Goal: Book appointment/travel/reservation

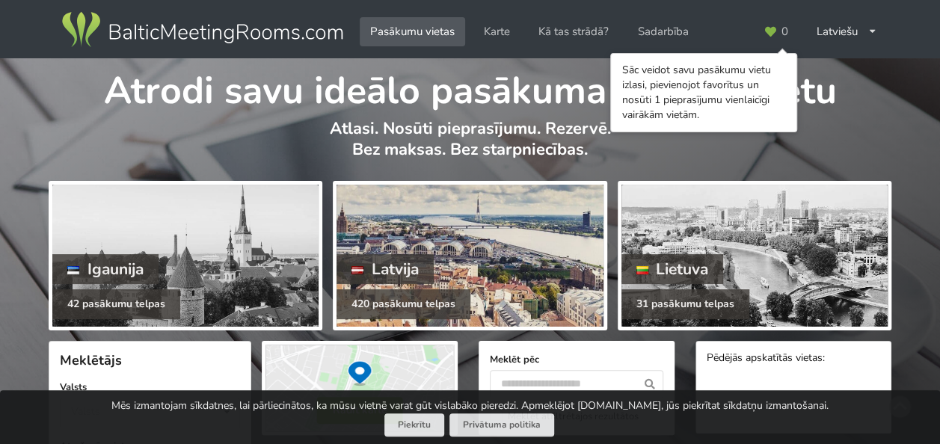
click at [423, 296] on div "420 pasākumu telpas" at bounding box center [403, 304] width 134 height 30
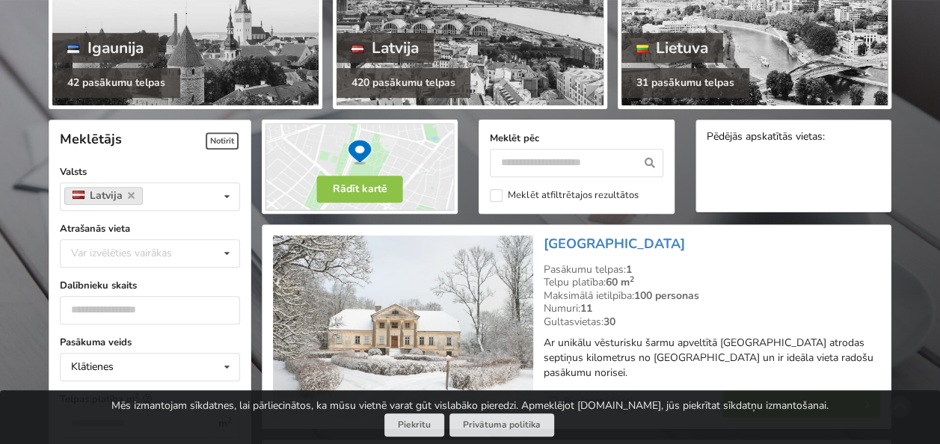
scroll to position [299, 0]
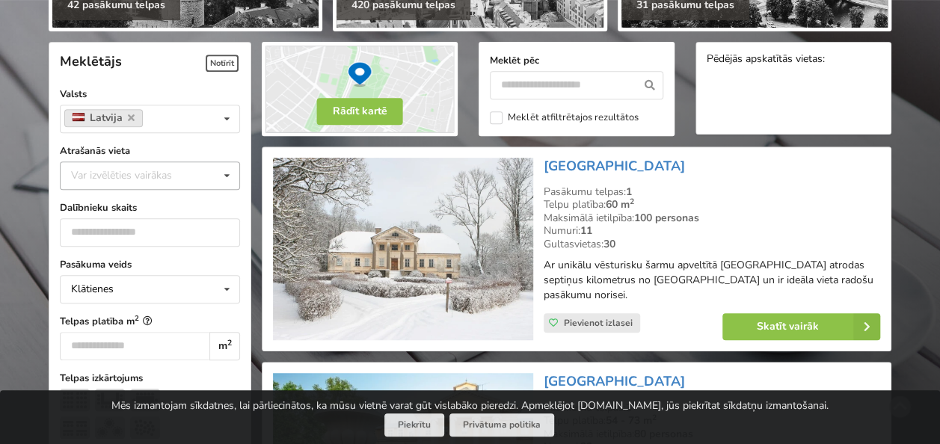
click at [227, 179] on icon at bounding box center [227, 176] width 22 height 28
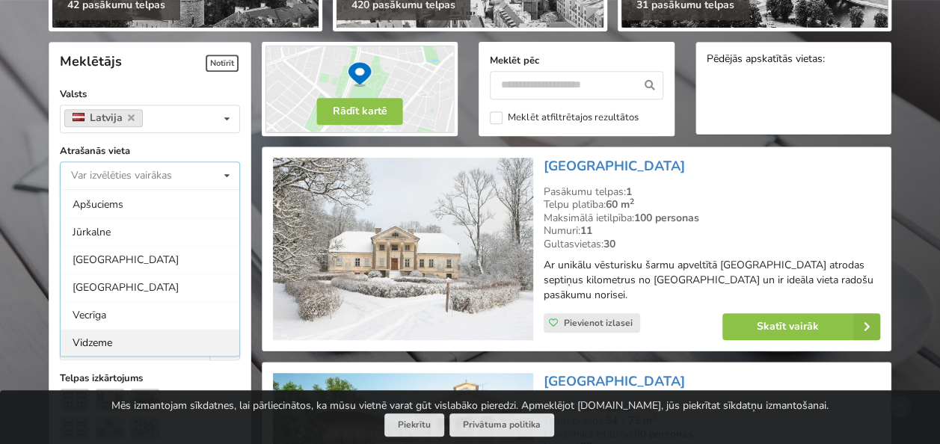
scroll to position [75, 0]
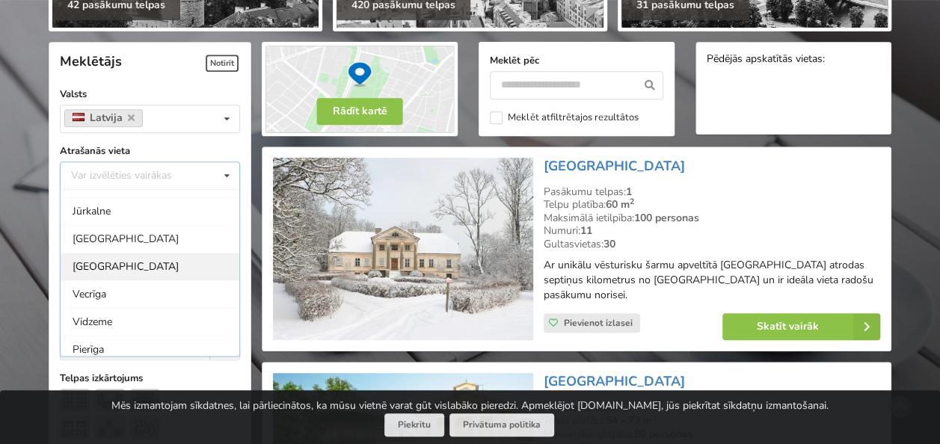
click at [167, 266] on div "Rīga" at bounding box center [150, 267] width 179 height 28
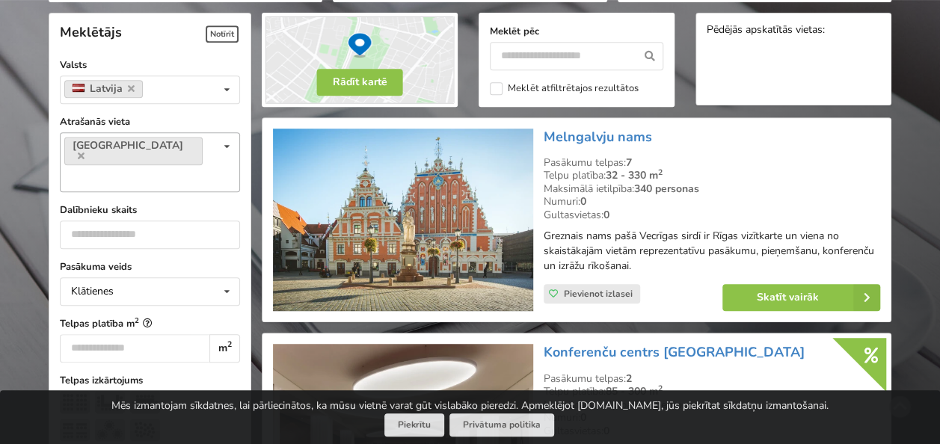
scroll to position [335, 0]
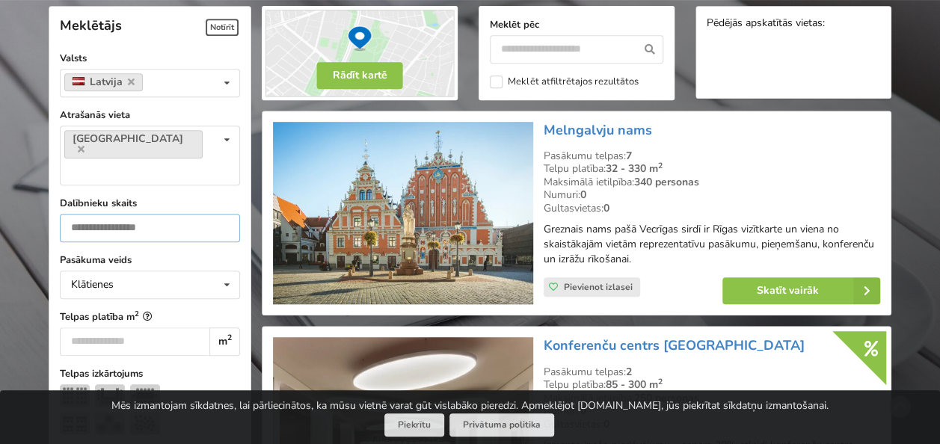
click at [202, 214] on input "number" at bounding box center [150, 228] width 180 height 28
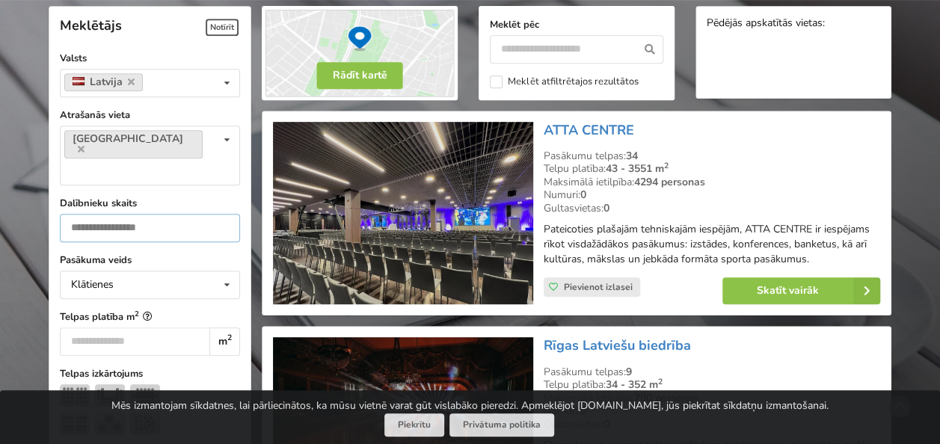
type input "**"
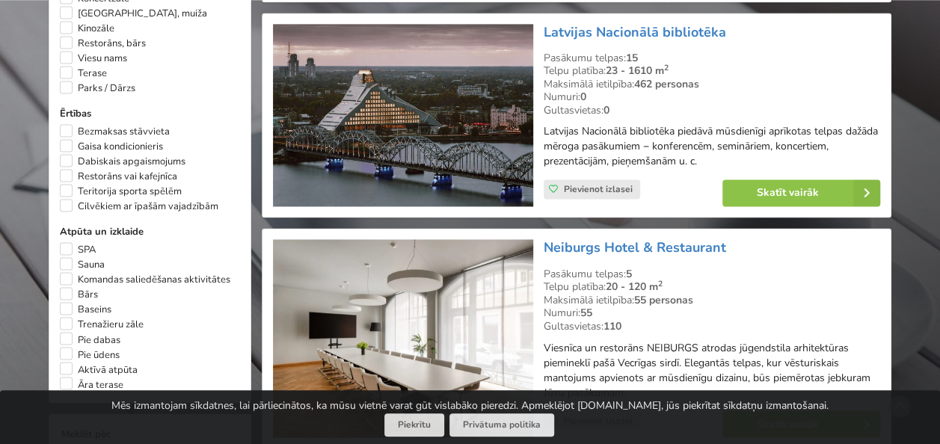
scroll to position [1083, 0]
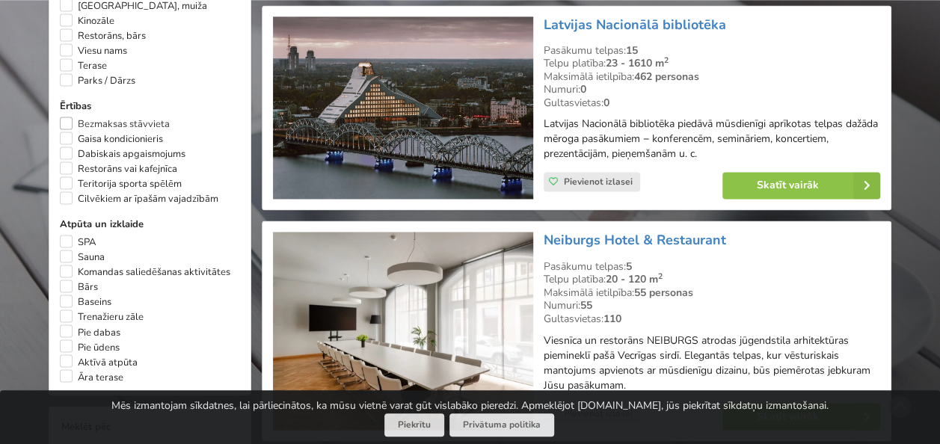
click at [122, 117] on label "Bezmaksas stāvvieta" at bounding box center [115, 124] width 110 height 15
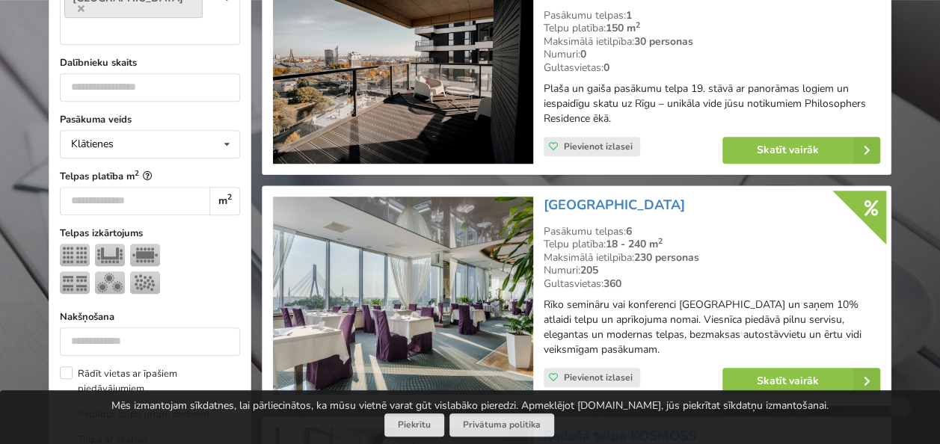
scroll to position [335, 0]
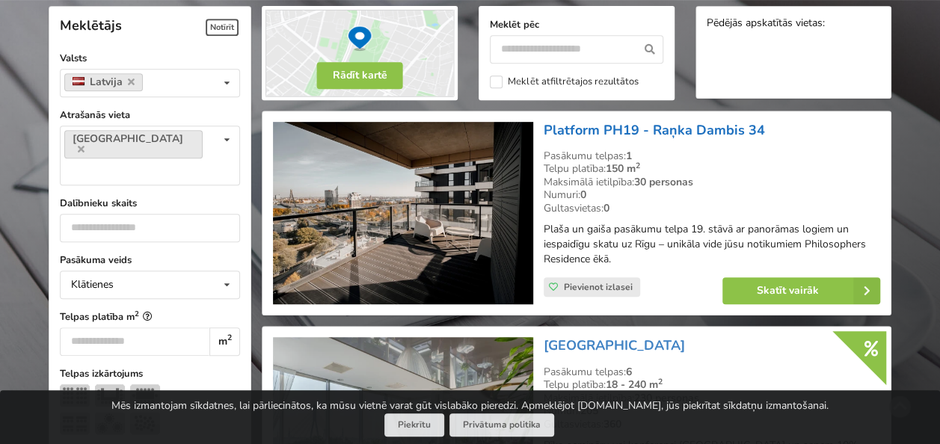
click at [588, 128] on link "Platform PH19 - Raņka Dambis 34" at bounding box center [654, 130] width 221 height 18
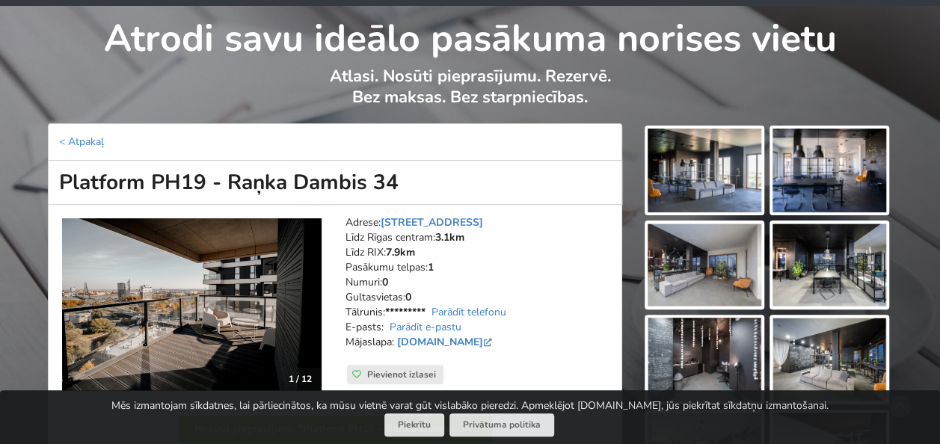
scroll to position [75, 0]
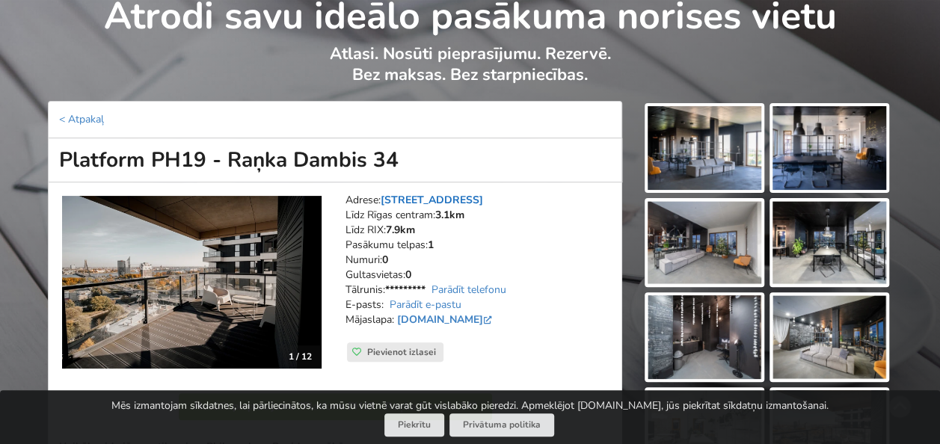
click at [450, 197] on link "Raņka Dambis 34, Rīga" at bounding box center [432, 200] width 102 height 14
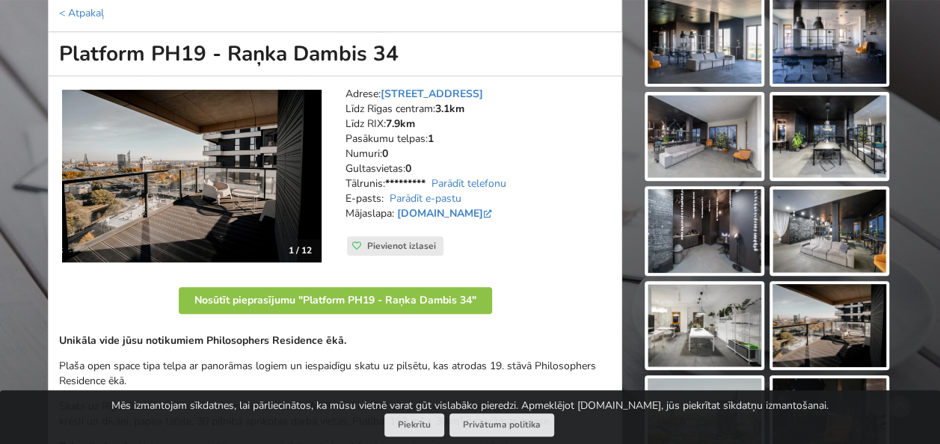
scroll to position [158, 0]
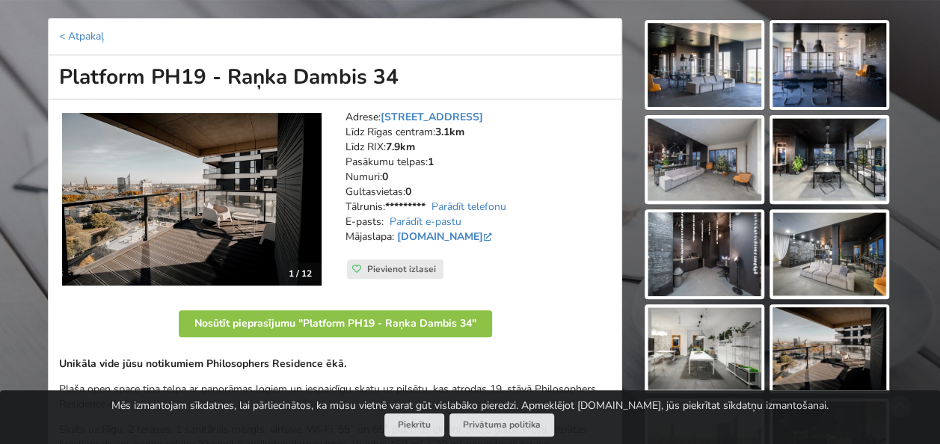
click at [702, 67] on img at bounding box center [705, 65] width 114 height 84
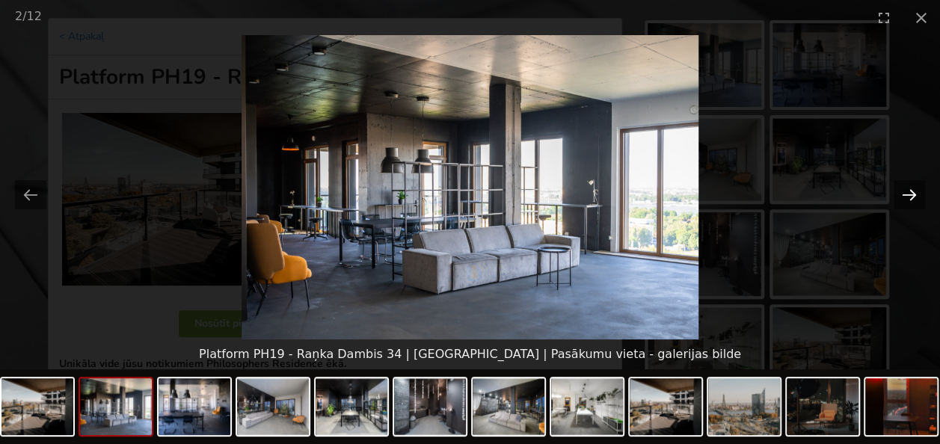
click at [906, 194] on button "Next slide" at bounding box center [908, 194] width 31 height 29
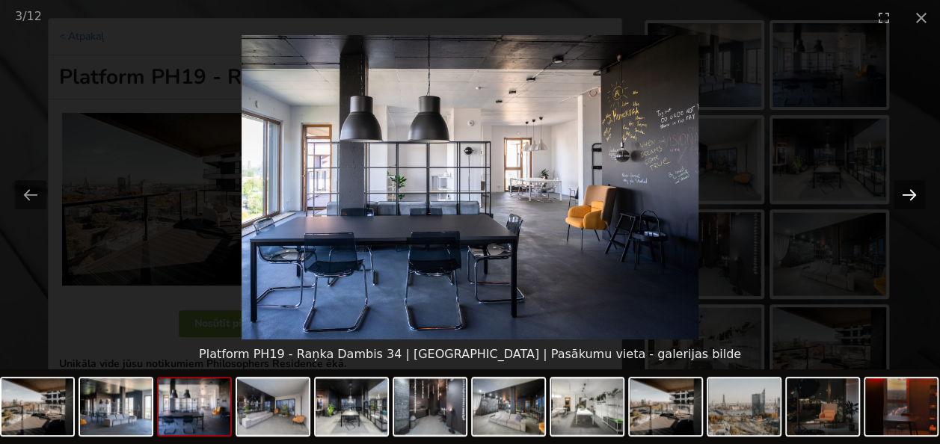
click at [906, 194] on button "Next slide" at bounding box center [908, 194] width 31 height 29
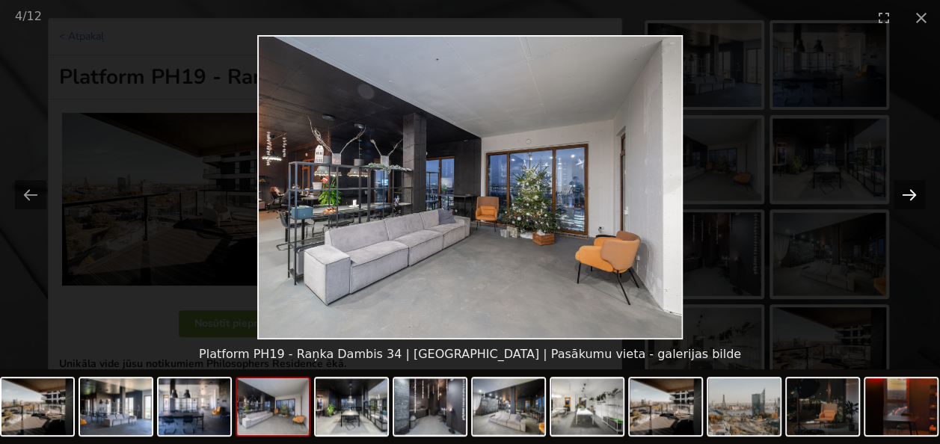
click at [906, 194] on button "Next slide" at bounding box center [908, 194] width 31 height 29
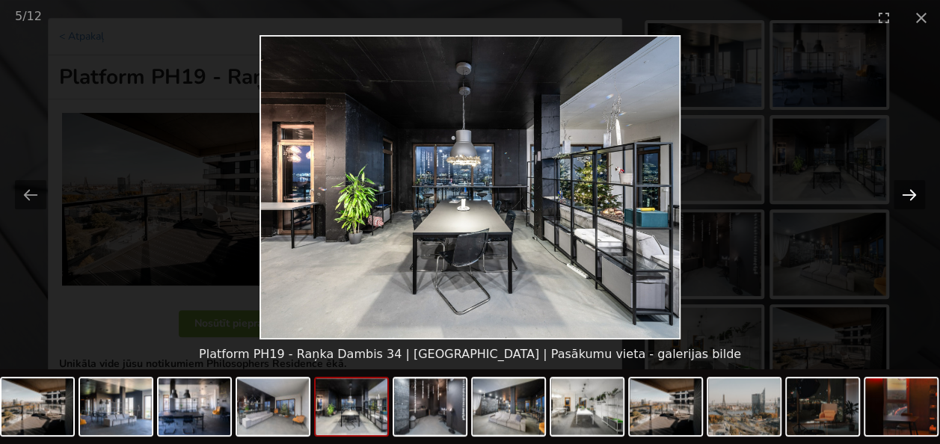
click at [906, 194] on button "Next slide" at bounding box center [908, 194] width 31 height 29
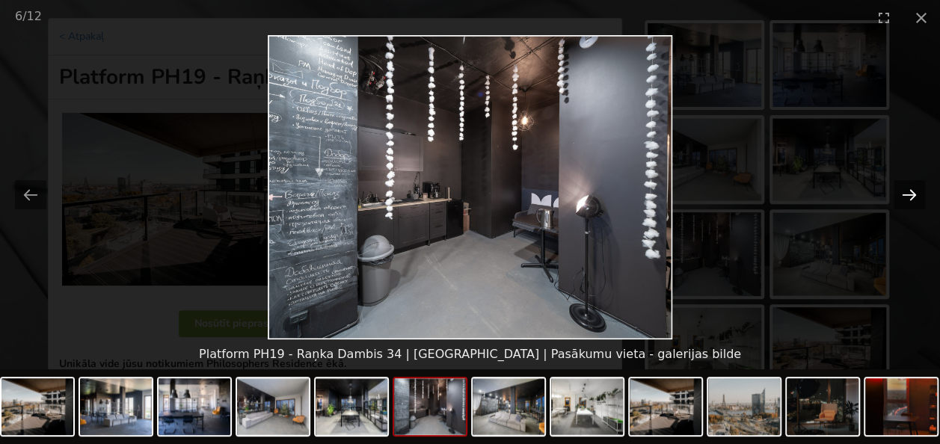
click at [906, 194] on button "Next slide" at bounding box center [908, 194] width 31 height 29
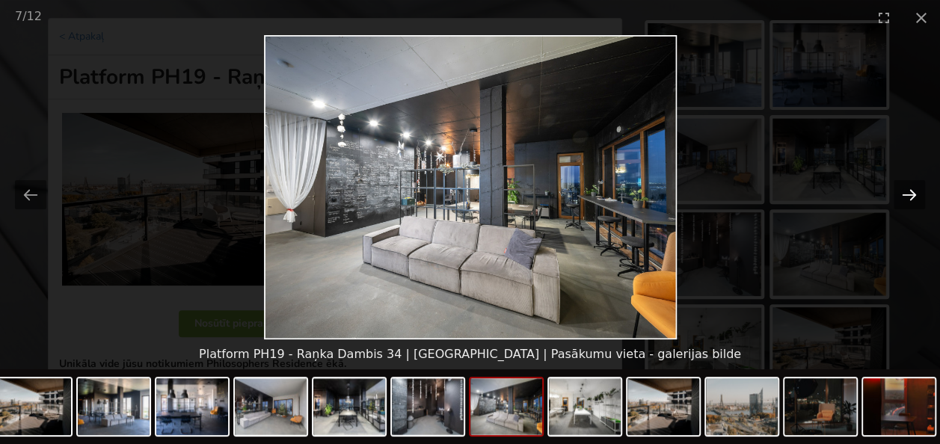
click at [906, 194] on button "Next slide" at bounding box center [908, 194] width 31 height 29
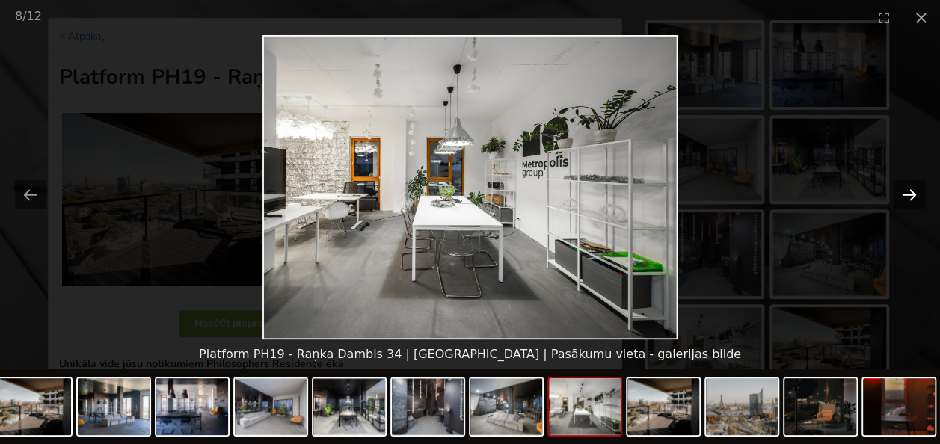
click at [906, 194] on button "Next slide" at bounding box center [908, 194] width 31 height 29
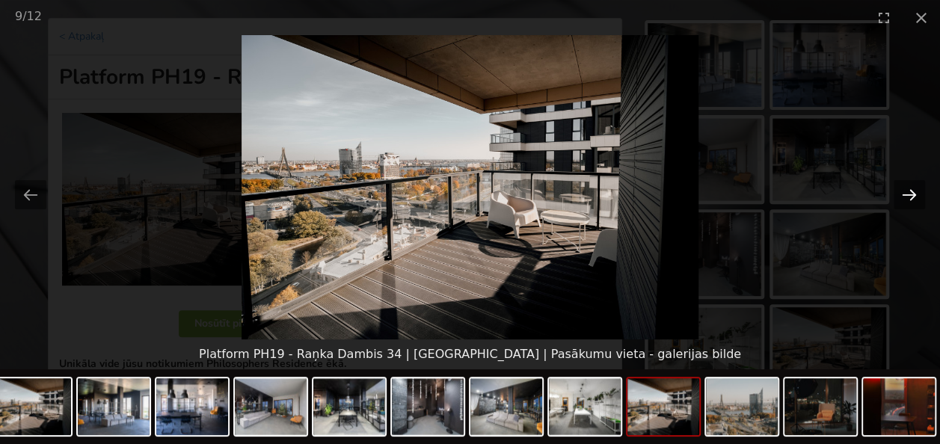
click at [906, 194] on button "Next slide" at bounding box center [908, 194] width 31 height 29
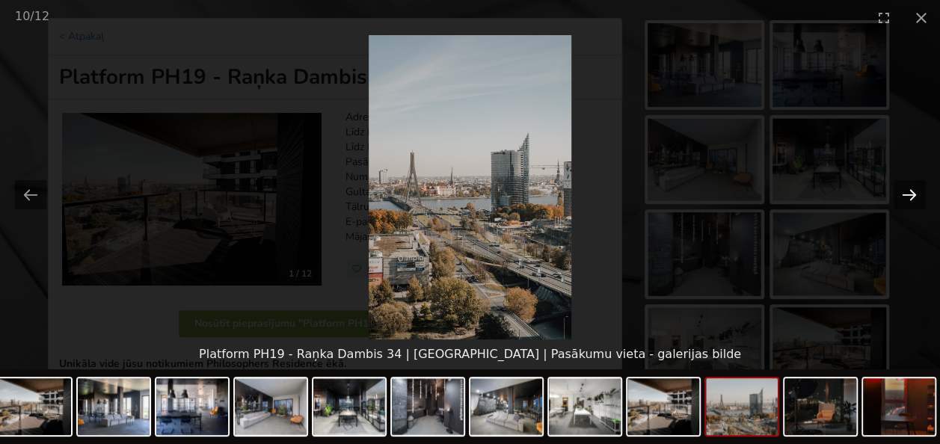
click at [905, 196] on button "Next slide" at bounding box center [908, 194] width 31 height 29
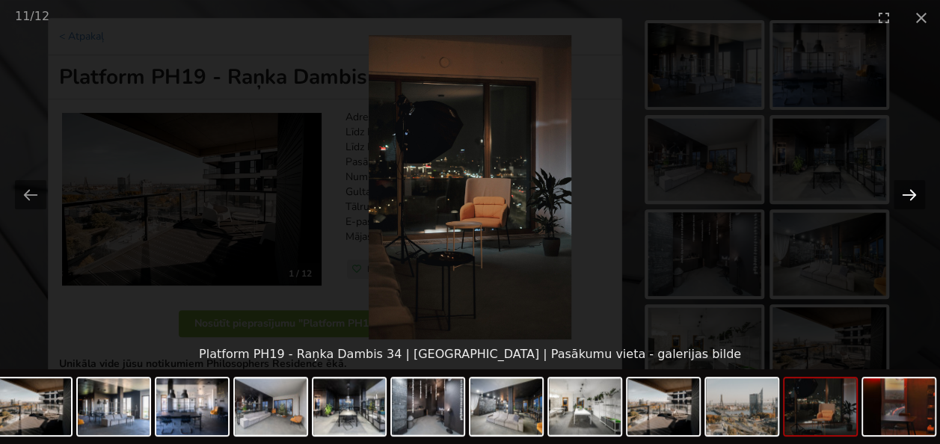
click at [905, 196] on button "Next slide" at bounding box center [908, 194] width 31 height 29
click at [913, 13] on button "Close gallery" at bounding box center [920, 17] width 37 height 35
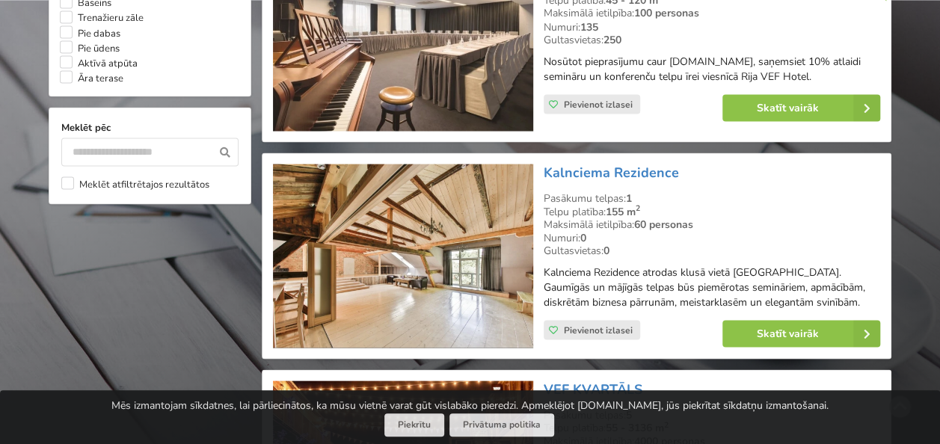
scroll to position [1457, 0]
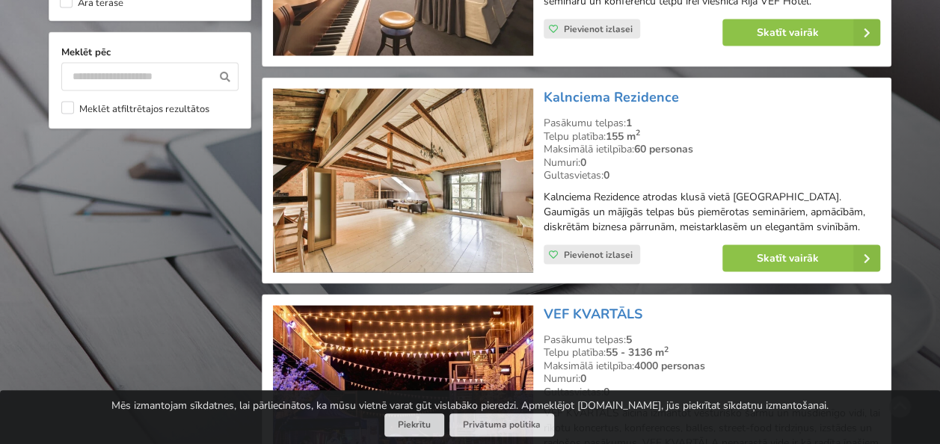
click at [371, 153] on img at bounding box center [402, 181] width 259 height 184
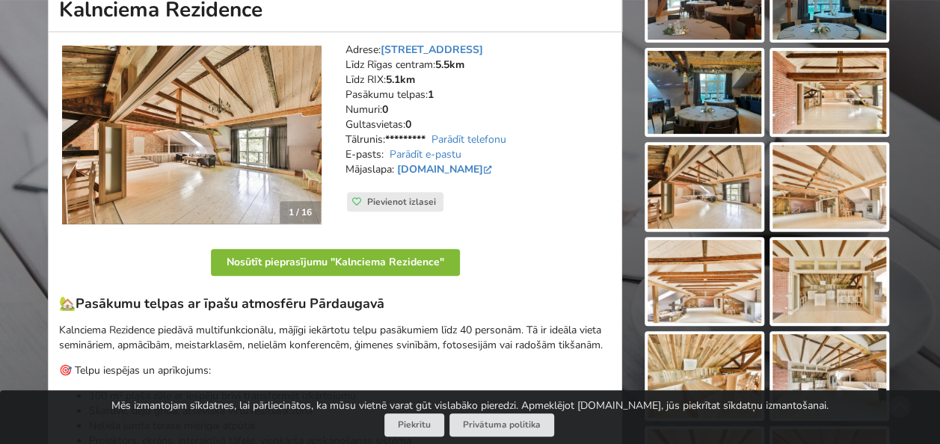
scroll to position [299, 0]
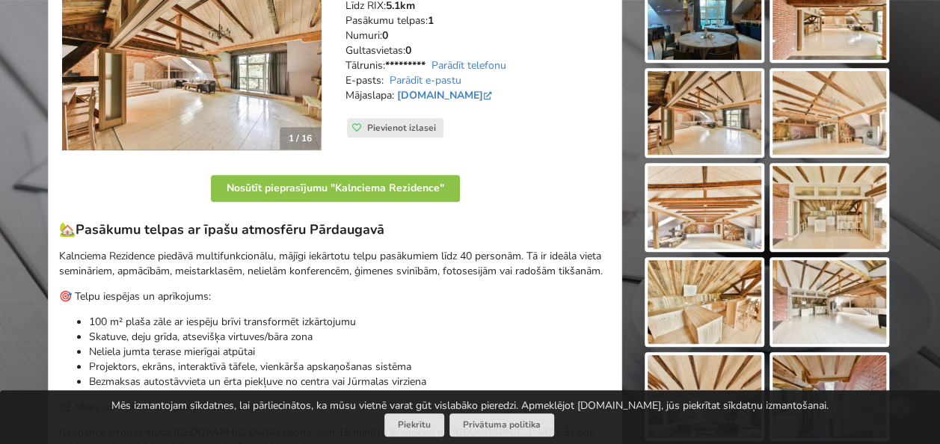
click at [227, 96] on img at bounding box center [191, 61] width 259 height 179
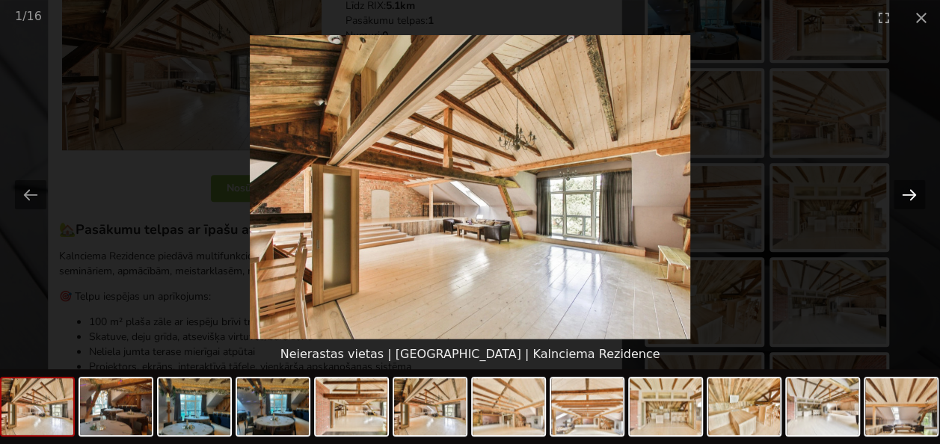
click at [915, 194] on button "Next slide" at bounding box center [908, 194] width 31 height 29
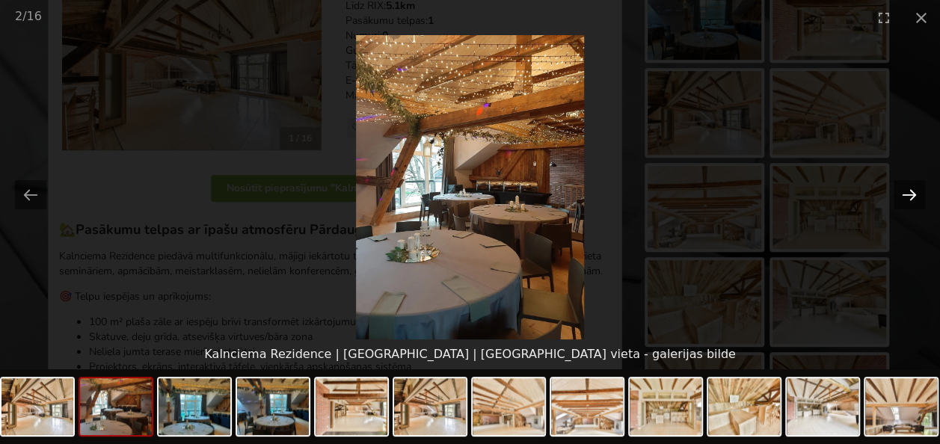
click at [915, 194] on button "Next slide" at bounding box center [908, 194] width 31 height 29
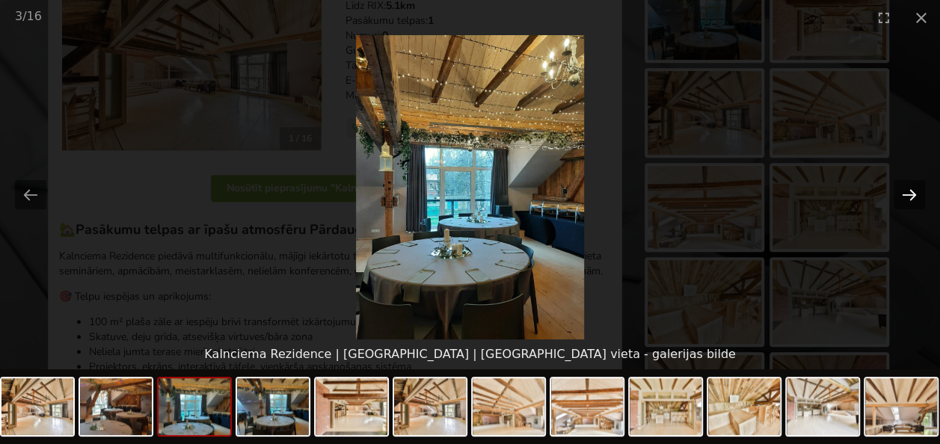
click at [915, 194] on button "Next slide" at bounding box center [908, 194] width 31 height 29
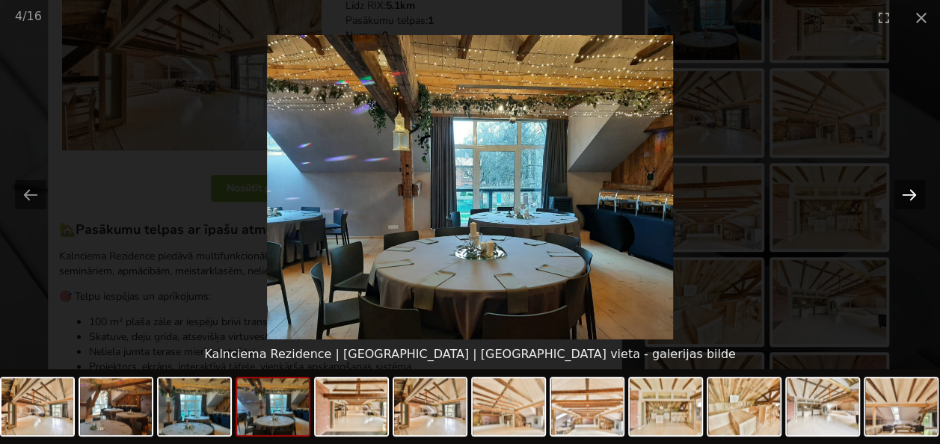
click at [915, 194] on button "Next slide" at bounding box center [908, 194] width 31 height 29
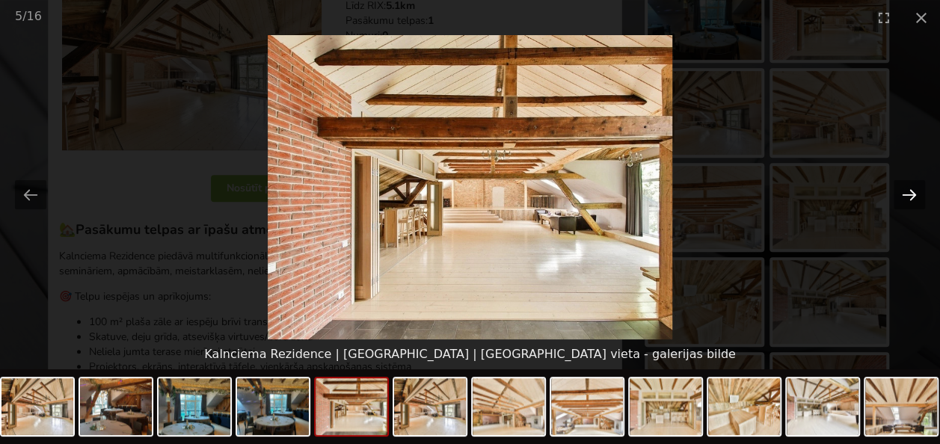
click at [915, 194] on button "Next slide" at bounding box center [908, 194] width 31 height 29
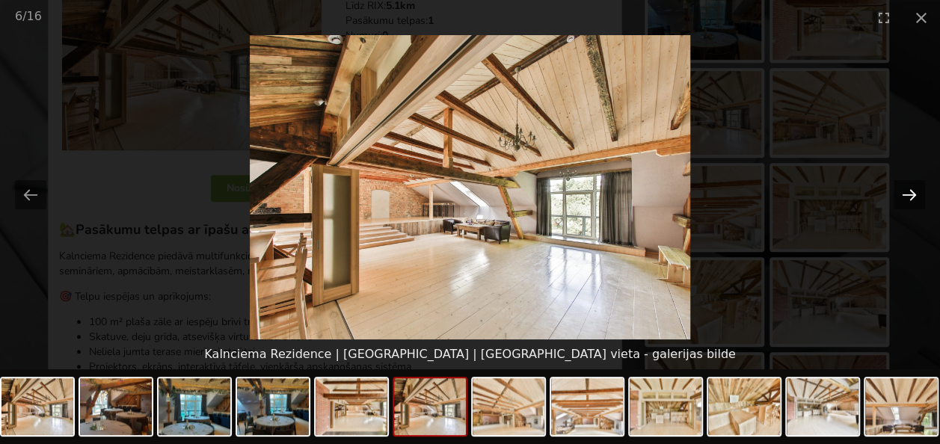
click at [915, 194] on button "Next slide" at bounding box center [908, 194] width 31 height 29
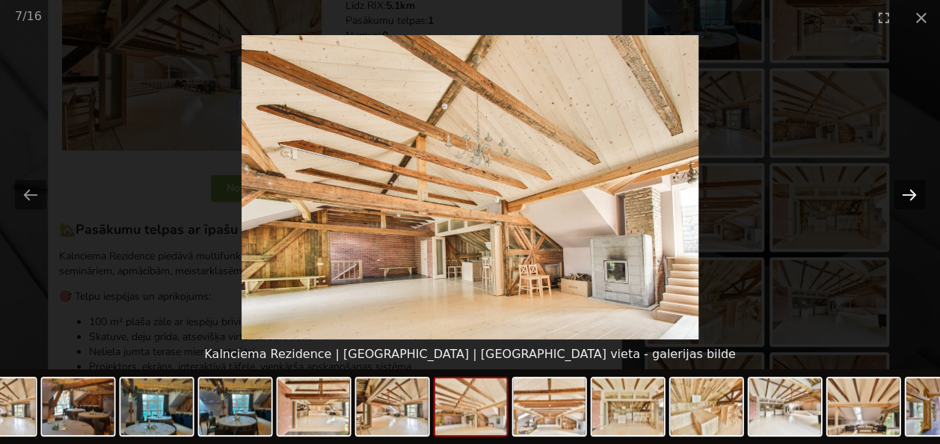
click at [915, 194] on button "Next slide" at bounding box center [908, 194] width 31 height 29
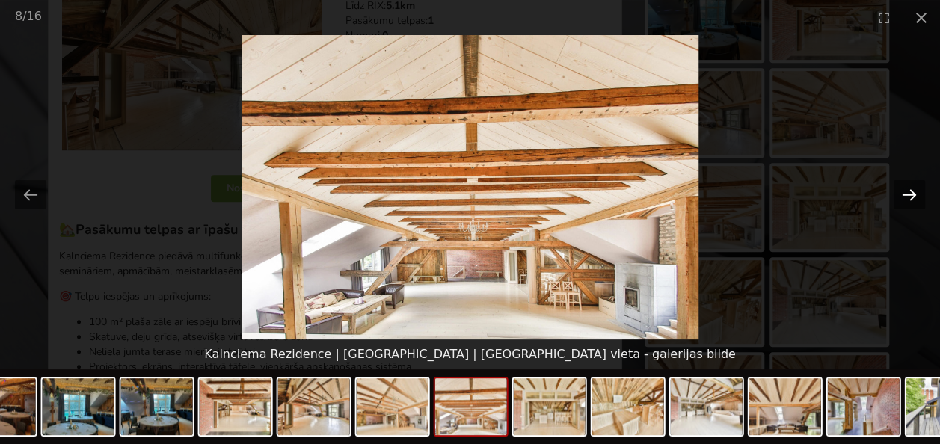
click at [915, 194] on button "Next slide" at bounding box center [908, 194] width 31 height 29
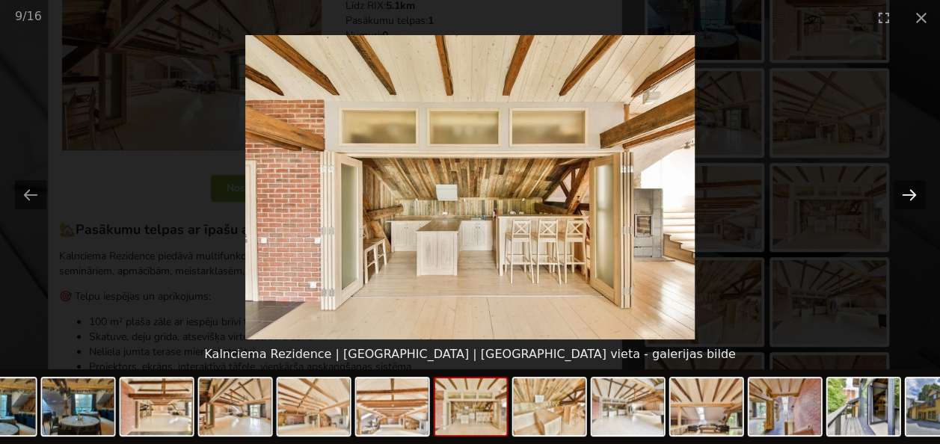
click at [915, 194] on button "Next slide" at bounding box center [908, 194] width 31 height 29
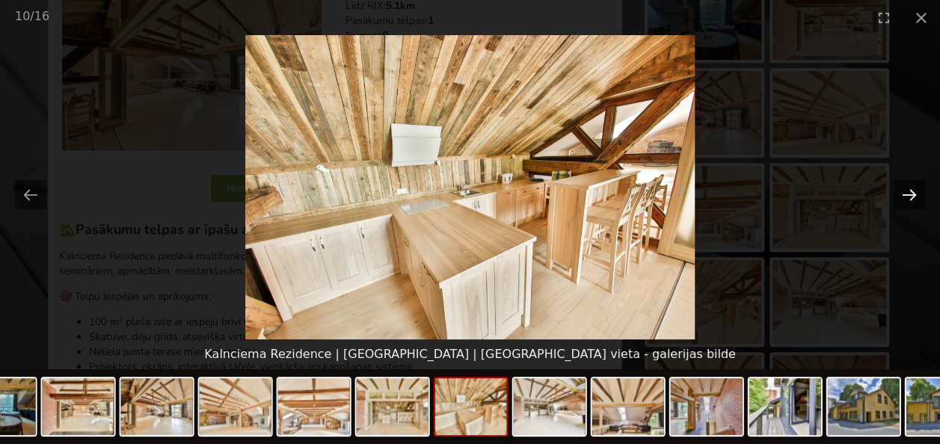
click at [911, 194] on button "Next slide" at bounding box center [908, 194] width 31 height 29
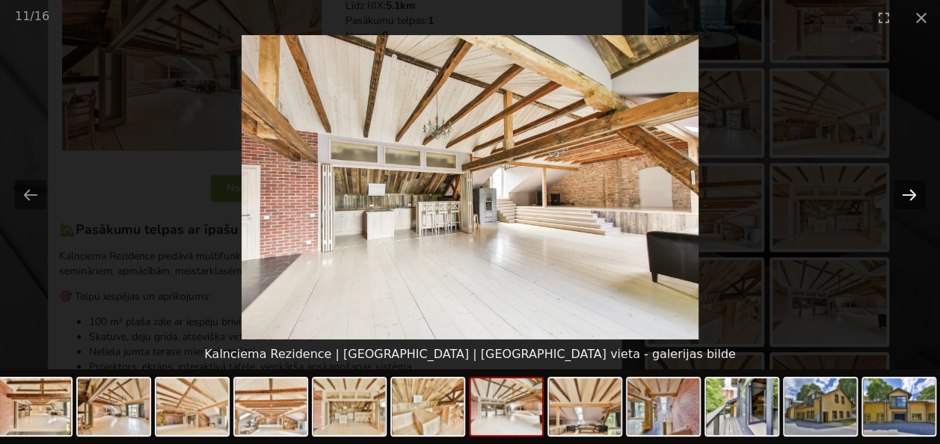
click at [911, 194] on button "Next slide" at bounding box center [908, 194] width 31 height 29
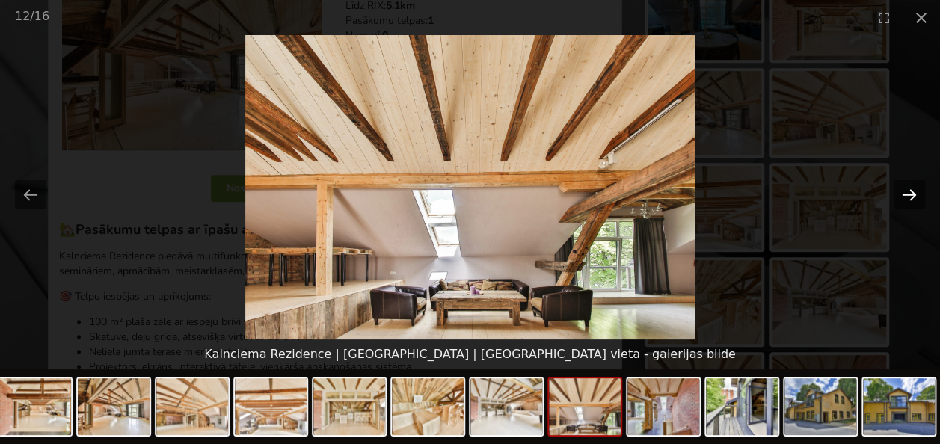
click at [911, 194] on button "Next slide" at bounding box center [908, 194] width 31 height 29
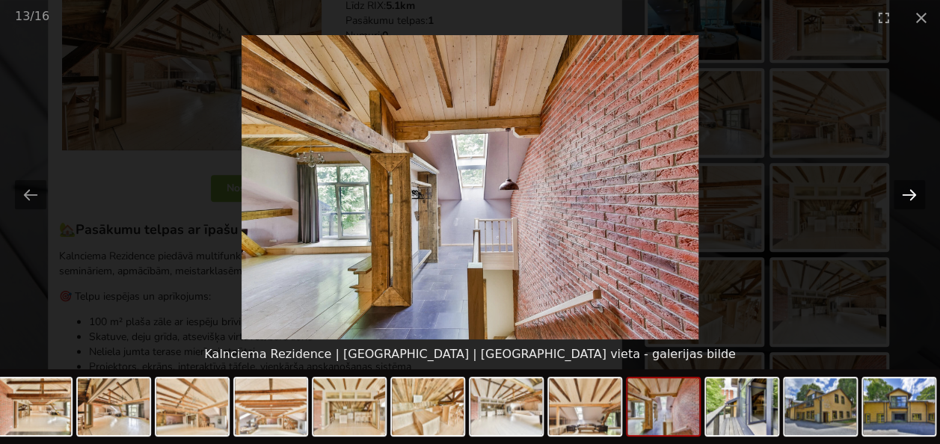
click at [916, 190] on button "Next slide" at bounding box center [908, 194] width 31 height 29
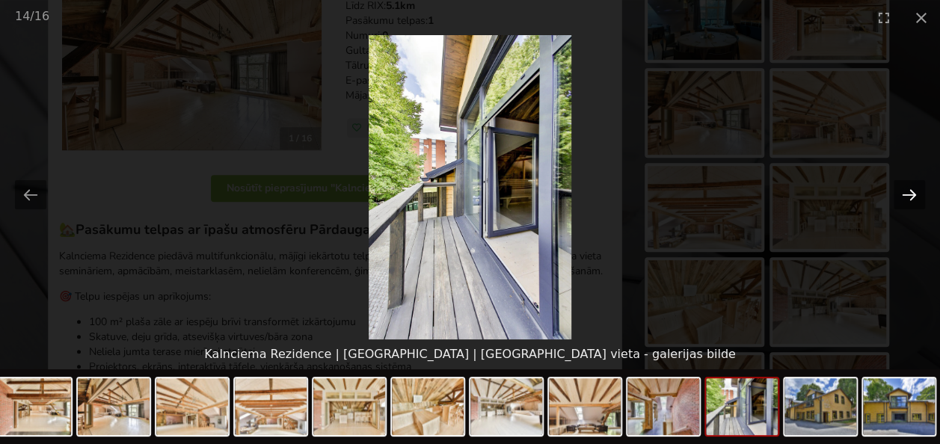
click at [906, 193] on button "Next slide" at bounding box center [908, 194] width 31 height 29
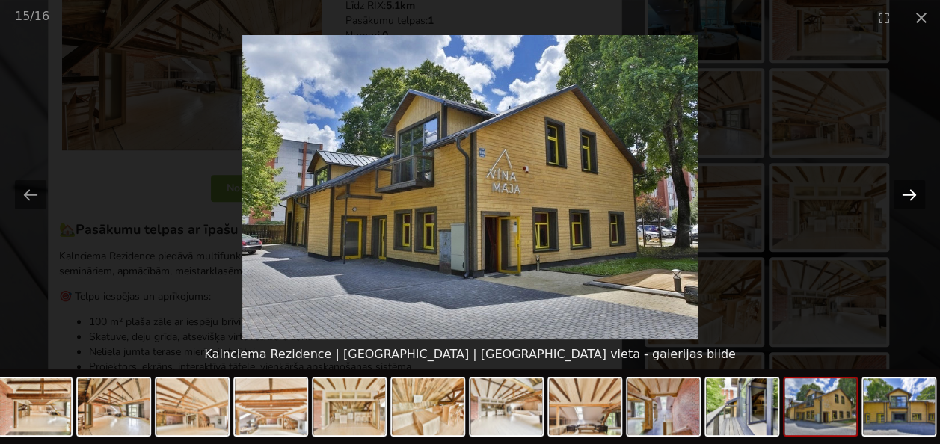
click at [906, 193] on button "Next slide" at bounding box center [908, 194] width 31 height 29
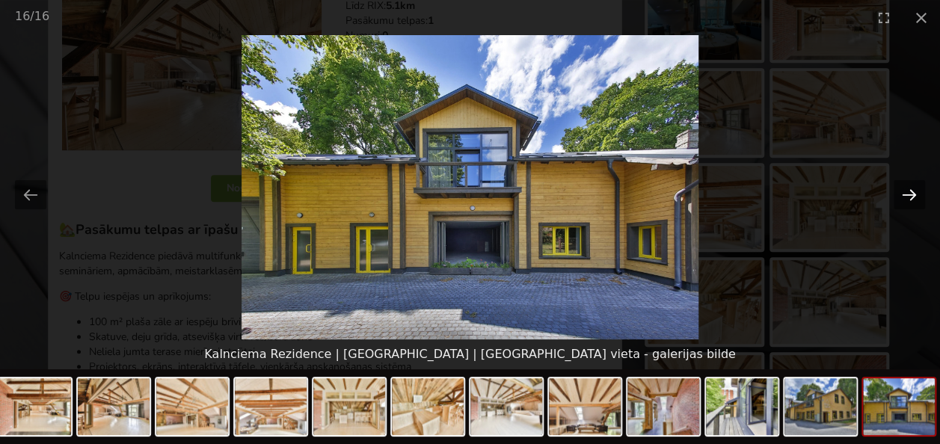
click at [906, 193] on button "Next slide" at bounding box center [908, 194] width 31 height 29
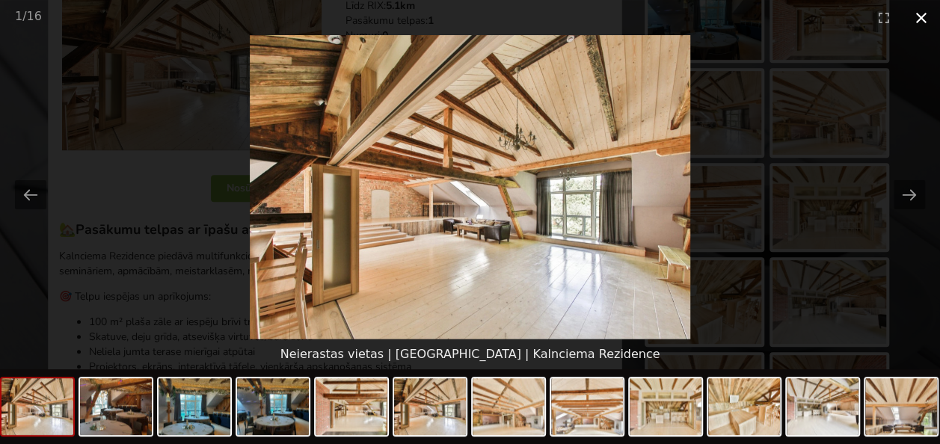
click at [923, 19] on button "Close gallery" at bounding box center [920, 17] width 37 height 35
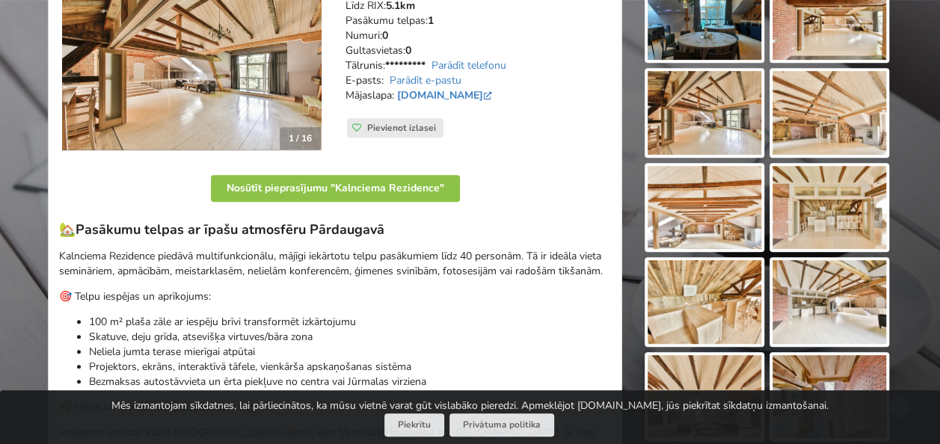
click at [920, 148] on div "Atrodi savu ideālo pasākuma norises vietu Atlasi. Nosūti pieprasījumu. Rezervē.…" at bounding box center [470, 304] width 940 height 1090
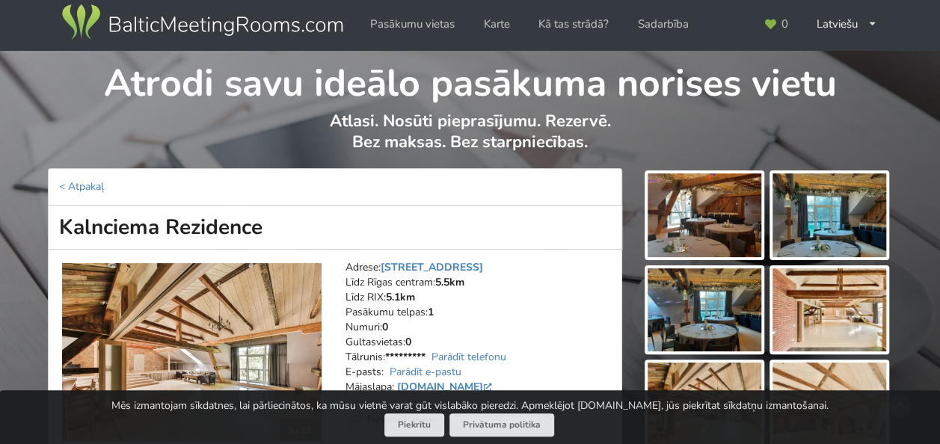
scroll to position [0, 0]
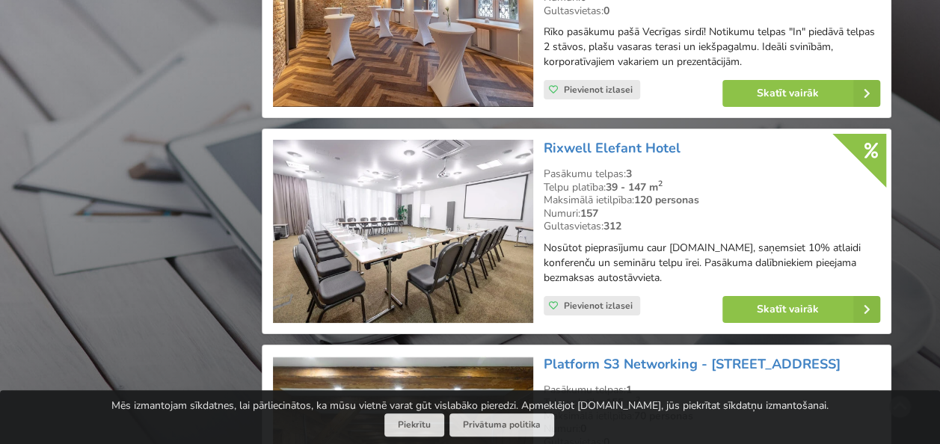
scroll to position [2983, 0]
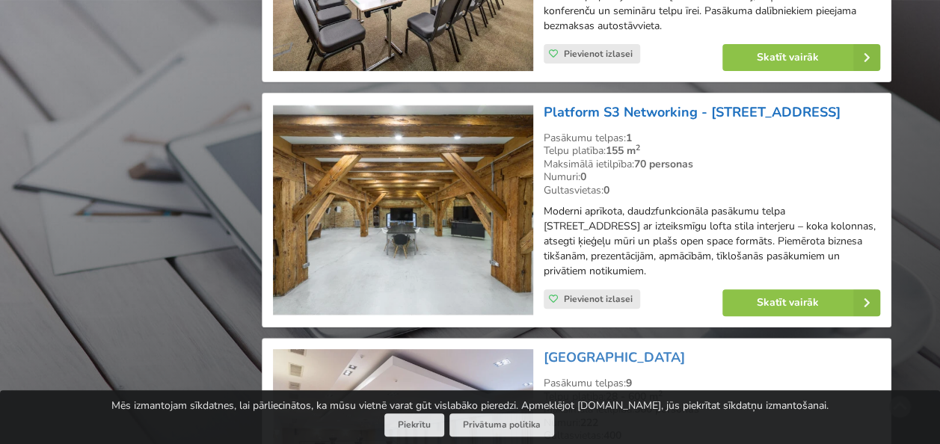
click at [781, 106] on link "Platform S3 Networking - [STREET_ADDRESS]" at bounding box center [692, 112] width 297 height 18
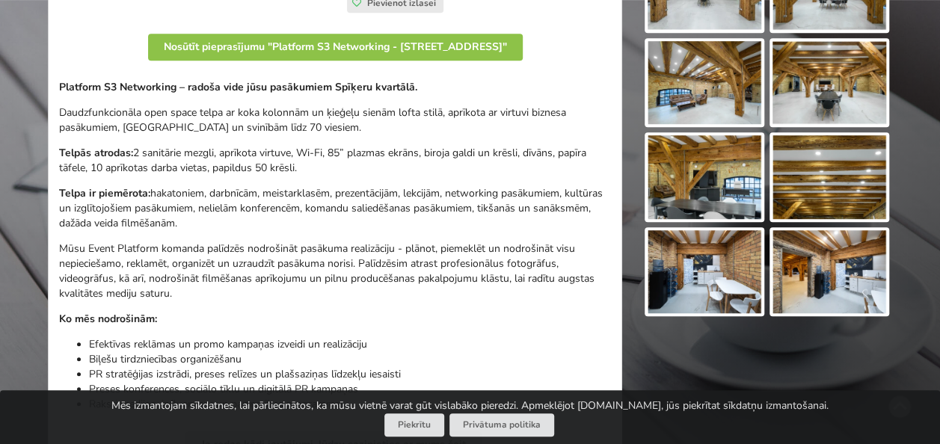
scroll to position [449, 0]
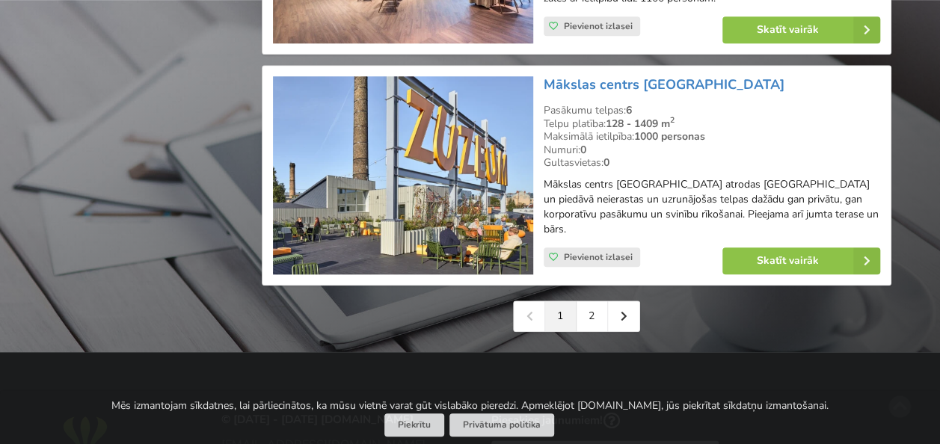
scroll to position [3581, 0]
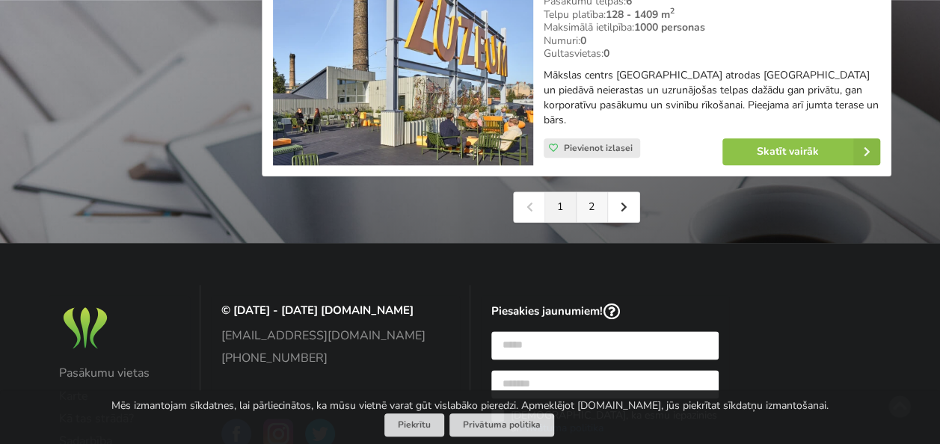
click at [586, 192] on link "2" at bounding box center [591, 207] width 31 height 30
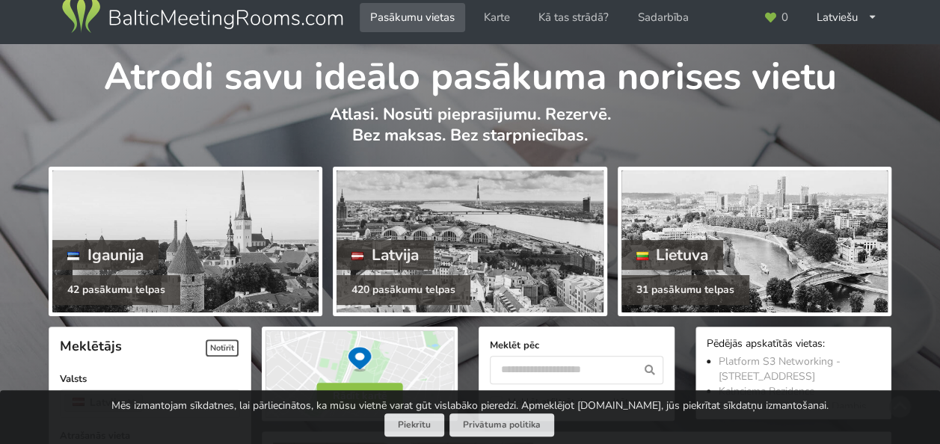
scroll to position [374, 0]
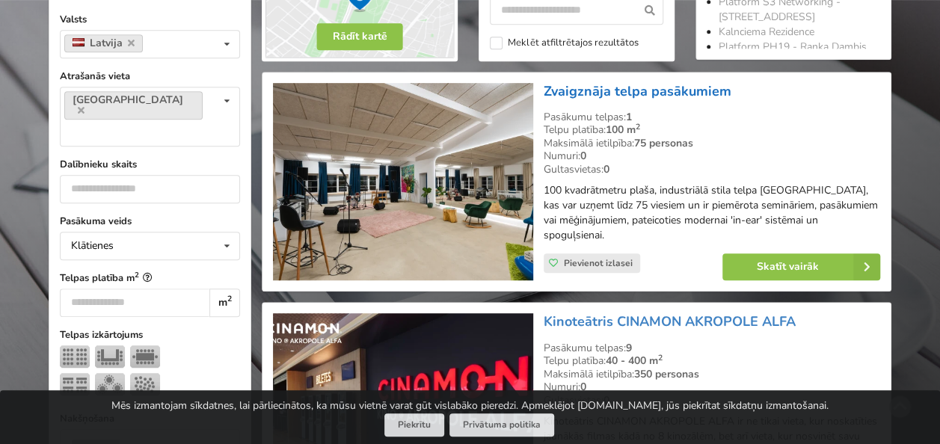
click at [667, 96] on link "Zvaigznāja telpa pasākumiem" at bounding box center [638, 91] width 188 height 18
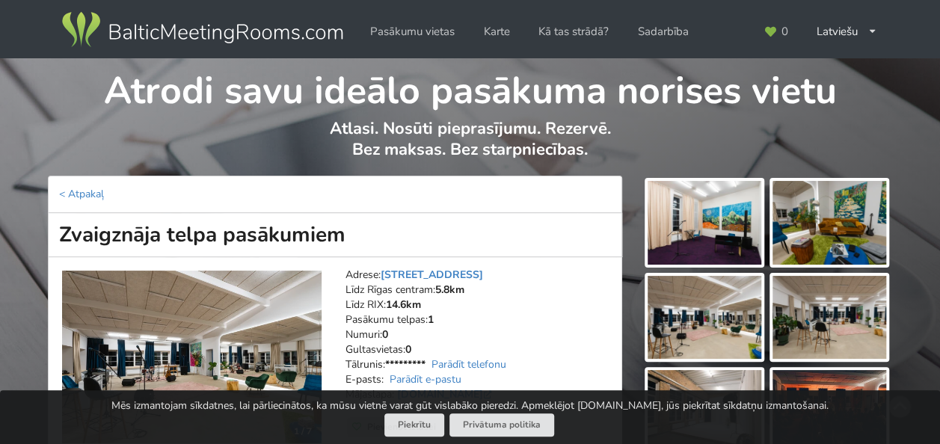
scroll to position [75, 0]
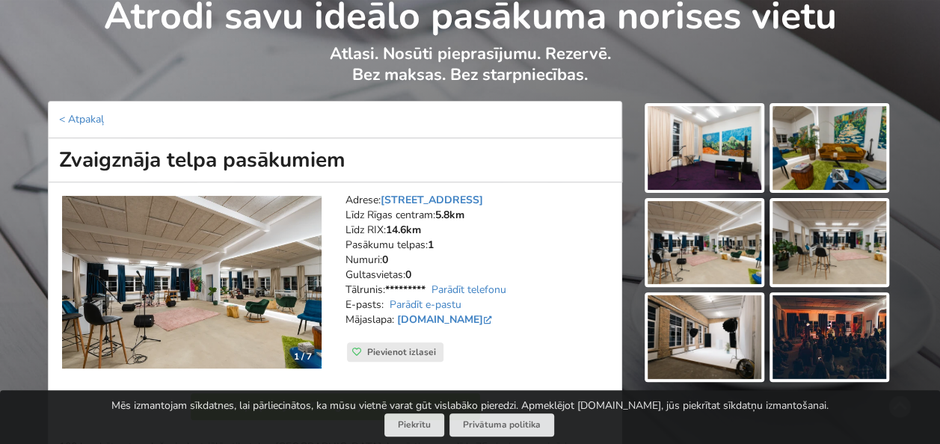
click at [240, 273] on img at bounding box center [191, 282] width 259 height 173
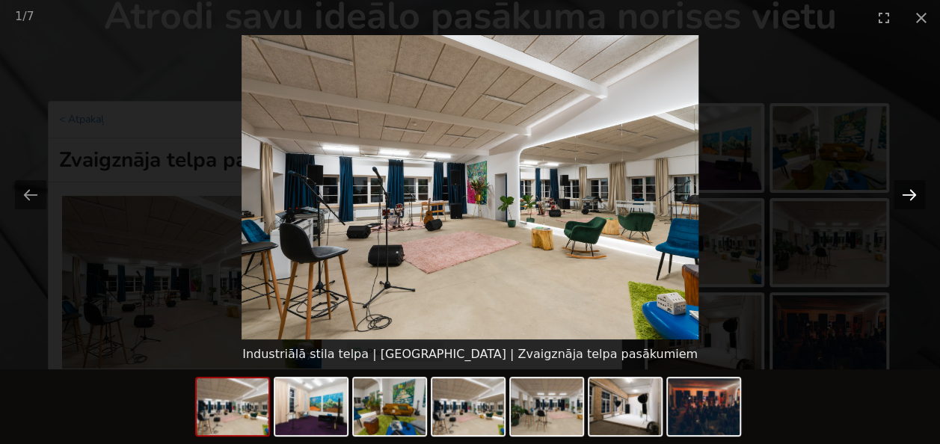
click at [911, 197] on button "Next slide" at bounding box center [908, 194] width 31 height 29
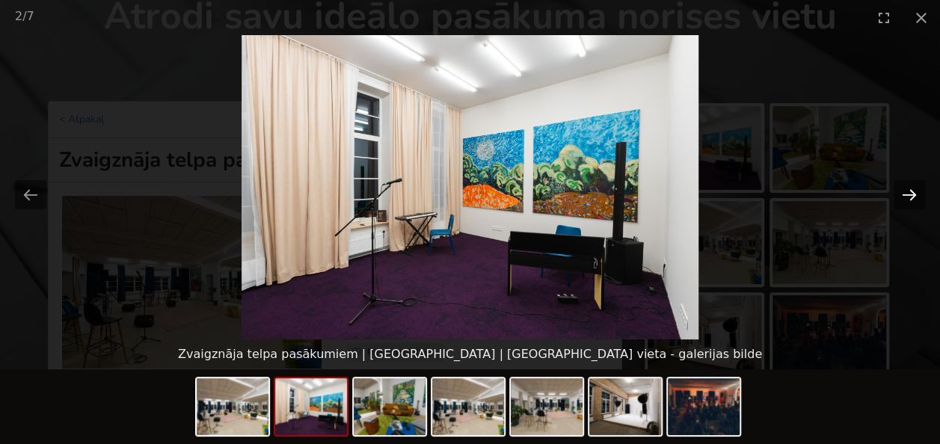
click at [911, 197] on button "Next slide" at bounding box center [908, 194] width 31 height 29
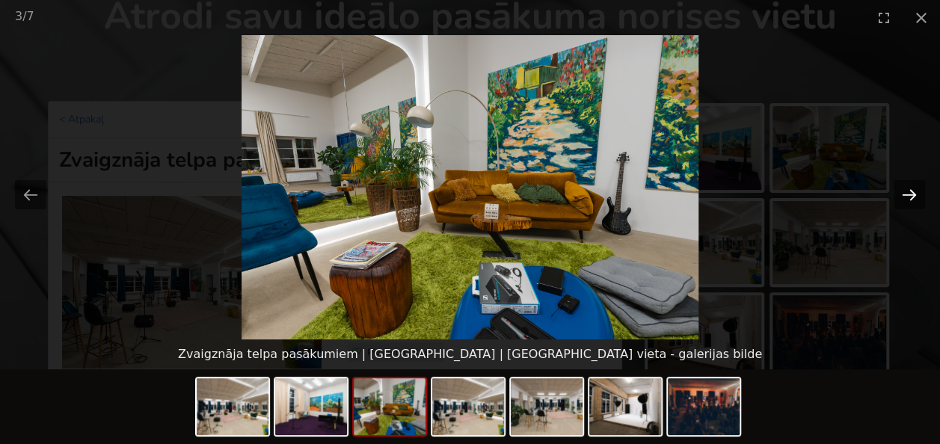
click at [911, 197] on button "Next slide" at bounding box center [908, 194] width 31 height 29
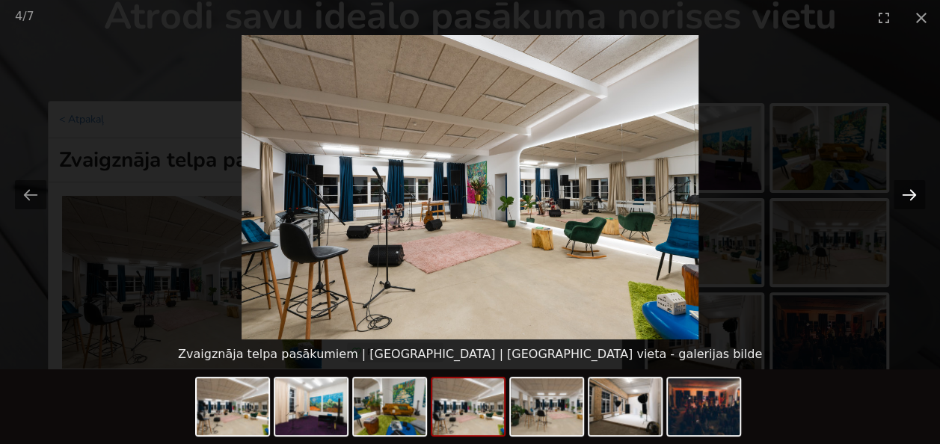
click at [911, 197] on button "Next slide" at bounding box center [908, 194] width 31 height 29
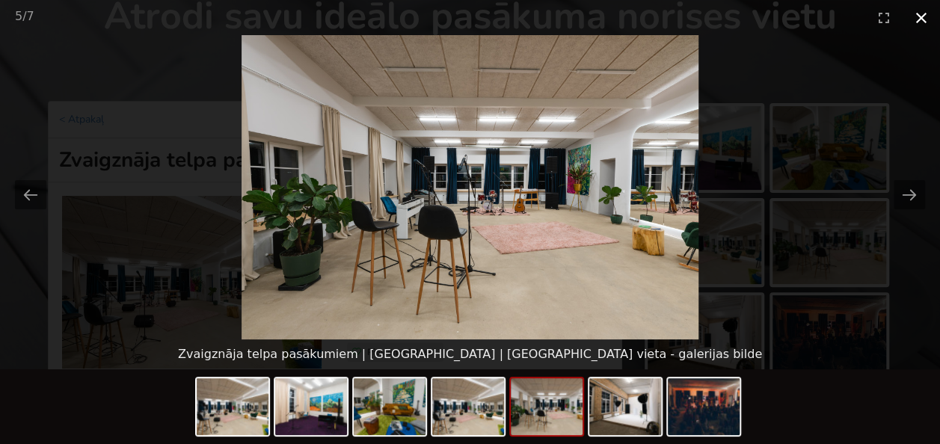
click at [912, 19] on button "Close gallery" at bounding box center [920, 17] width 37 height 35
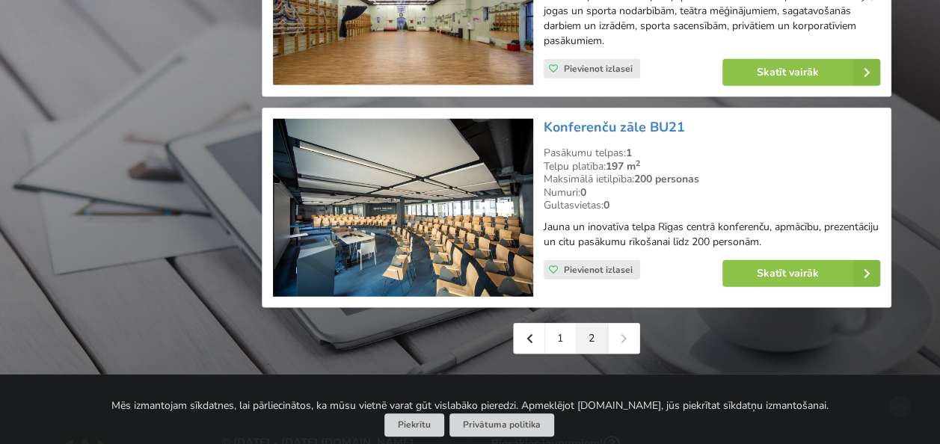
scroll to position [1944, 0]
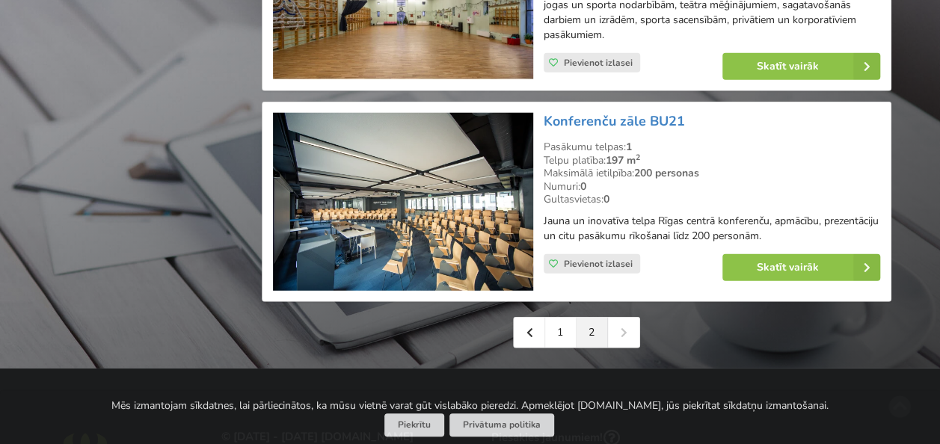
click at [630, 317] on div "1 2" at bounding box center [576, 332] width 127 height 31
click at [628, 317] on div "1 2" at bounding box center [576, 332] width 127 height 31
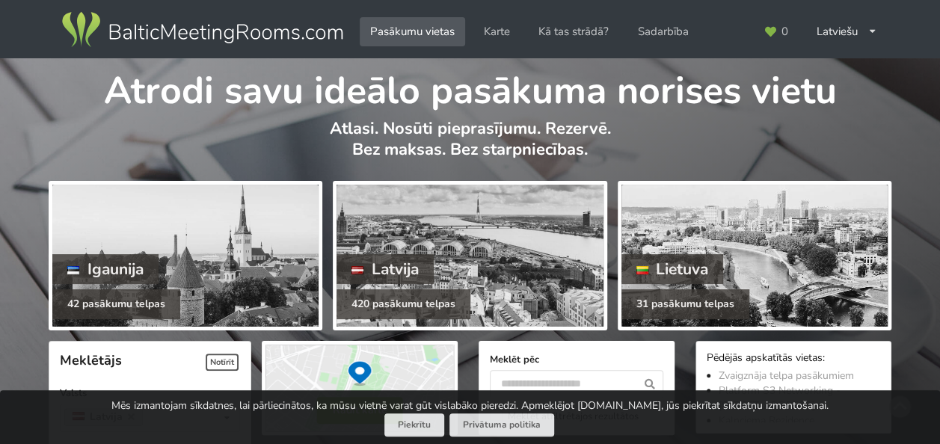
scroll to position [299, 0]
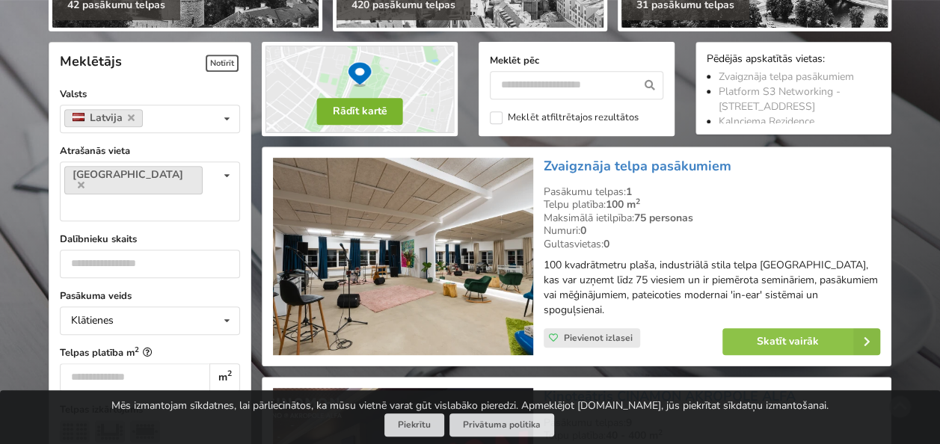
click at [351, 122] on button "Rādīt kartē" at bounding box center [360, 111] width 86 height 27
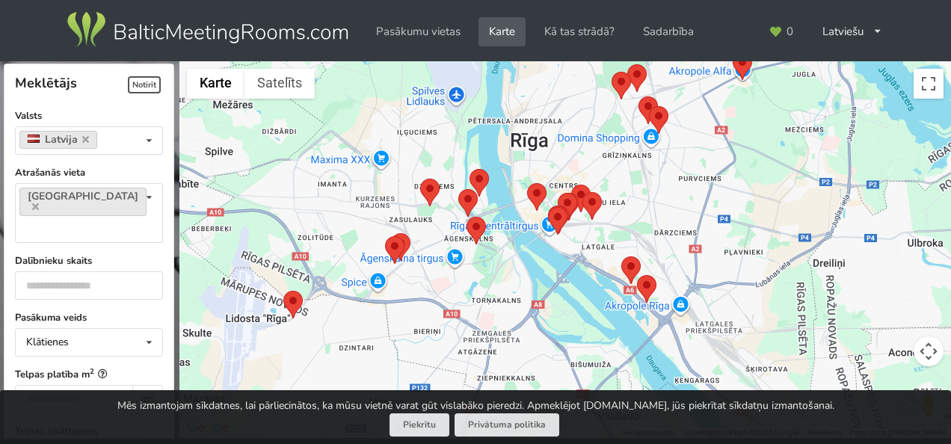
drag, startPoint x: 647, startPoint y: 275, endPoint x: 662, endPoint y: 144, distance: 132.5
click at [662, 144] on div at bounding box center [565, 250] width 772 height 378
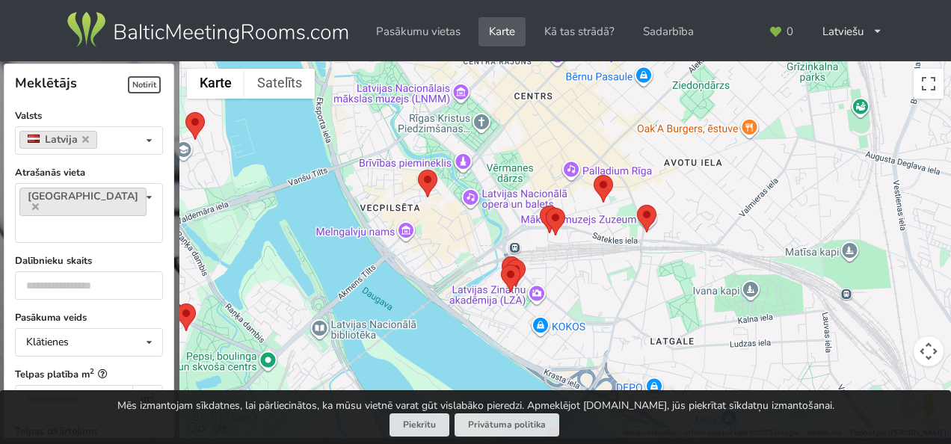
drag, startPoint x: 788, startPoint y: 218, endPoint x: 813, endPoint y: 227, distance: 27.2
click at [813, 227] on div at bounding box center [565, 250] width 772 height 378
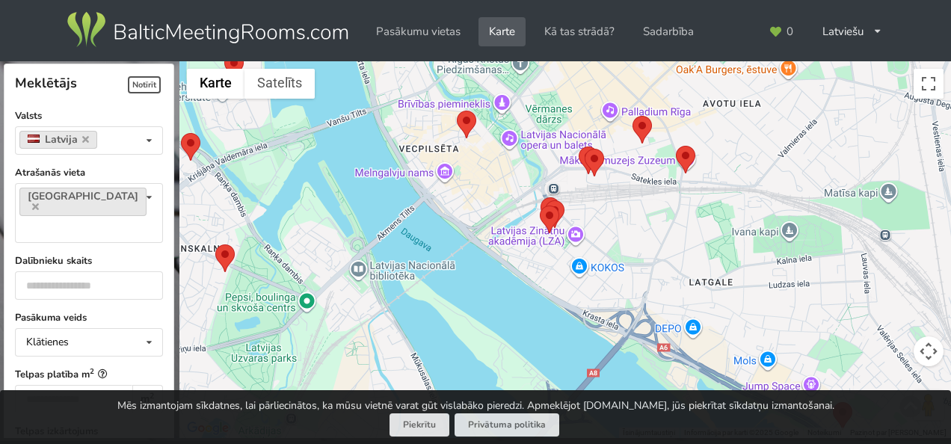
drag, startPoint x: 742, startPoint y: 293, endPoint x: 655, endPoint y: 251, distance: 96.3
click at [739, 251] on div at bounding box center [565, 250] width 772 height 378
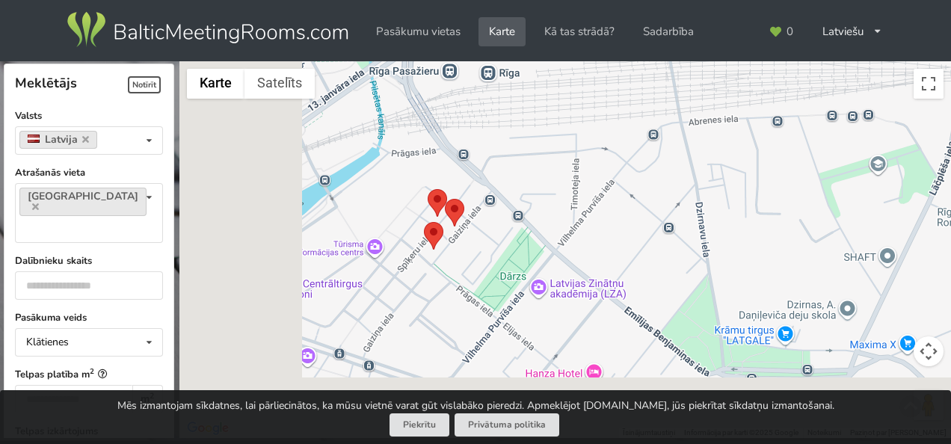
drag, startPoint x: 499, startPoint y: 187, endPoint x: 588, endPoint y: 157, distance: 93.2
click at [588, 157] on div at bounding box center [565, 250] width 772 height 378
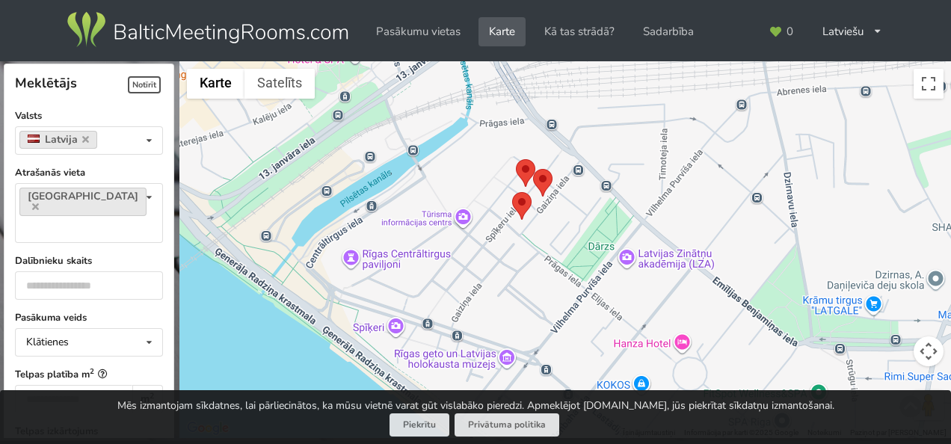
click at [512, 200] on img at bounding box center [521, 206] width 19 height 28
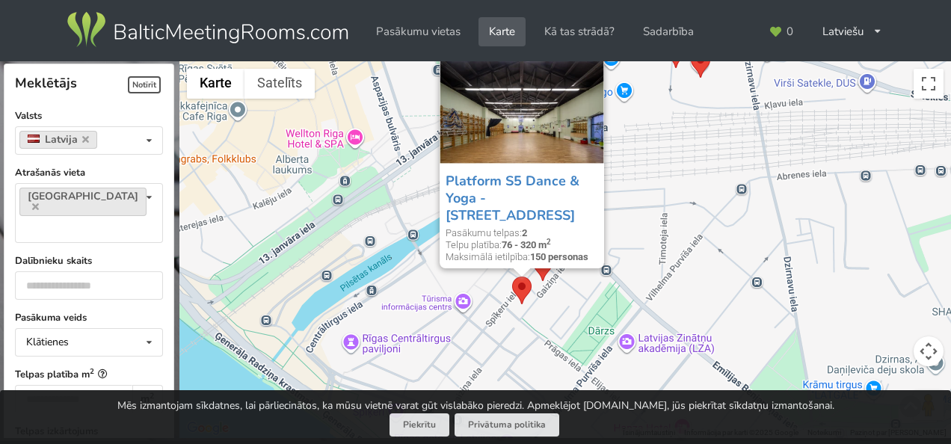
click at [668, 298] on div "Platform S5 Dance & Yoga - Spīķeru iela 5 Pasākumu telpas: 2 Telpu platība: 76 …" at bounding box center [565, 250] width 772 height 378
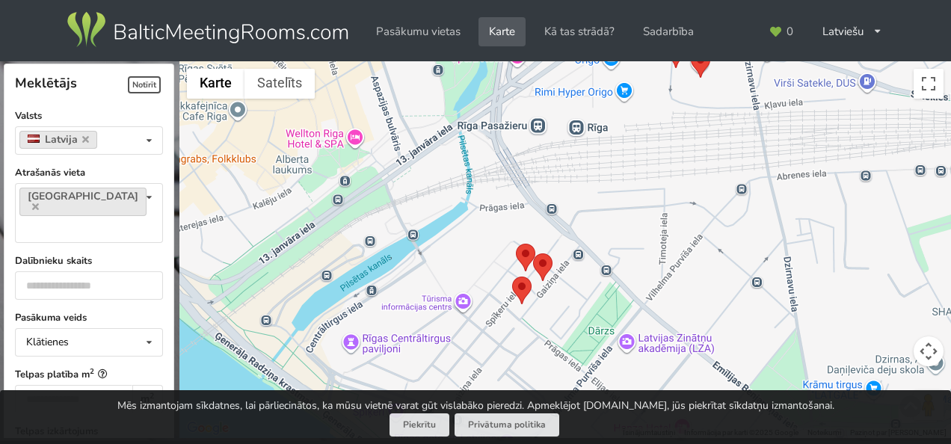
click at [544, 264] on img at bounding box center [542, 267] width 19 height 28
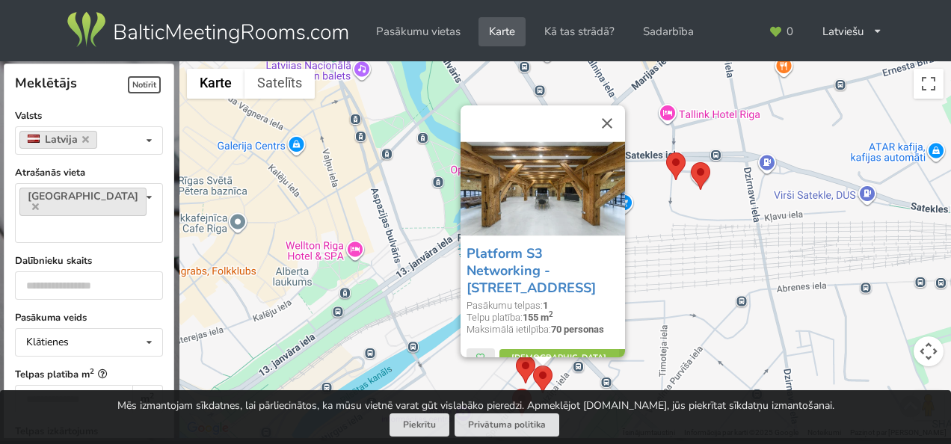
click at [721, 327] on div "Platform S3 Networking - Spīķeru iela 3 Pasākumu telpas: 1 Telpu platība: 155 m…" at bounding box center [565, 250] width 772 height 378
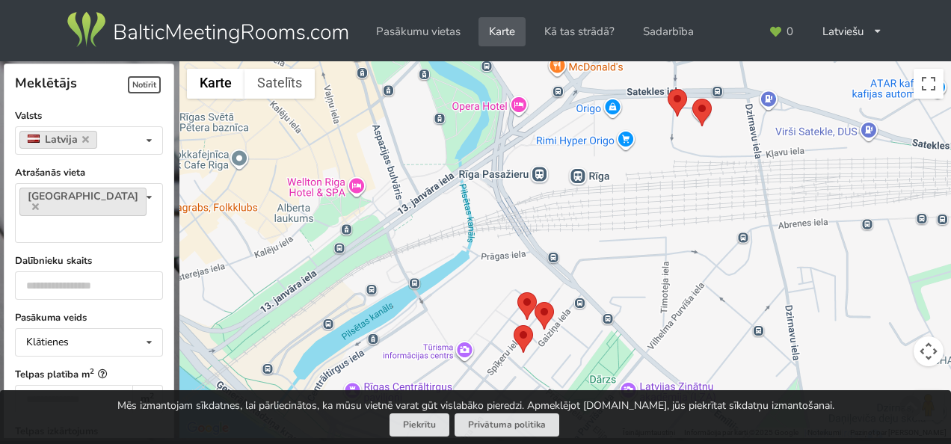
drag, startPoint x: 656, startPoint y: 299, endPoint x: 656, endPoint y: 250, distance: 49.3
click at [656, 250] on div at bounding box center [565, 250] width 772 height 378
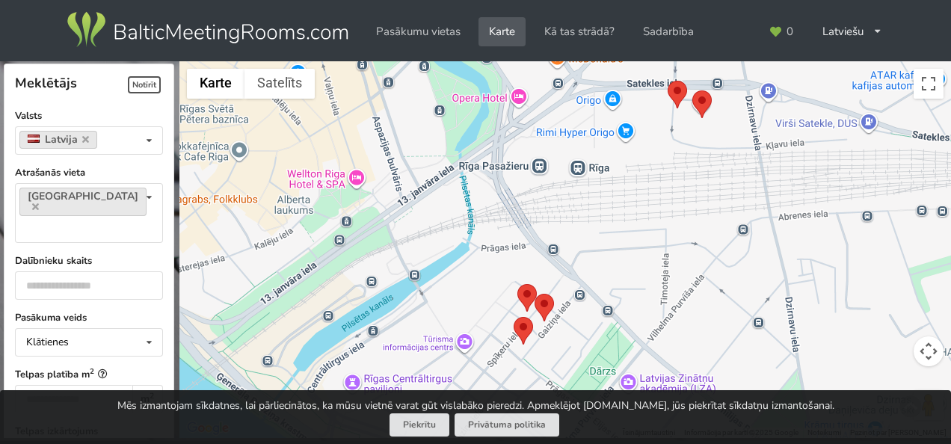
click at [532, 292] on img at bounding box center [526, 298] width 19 height 28
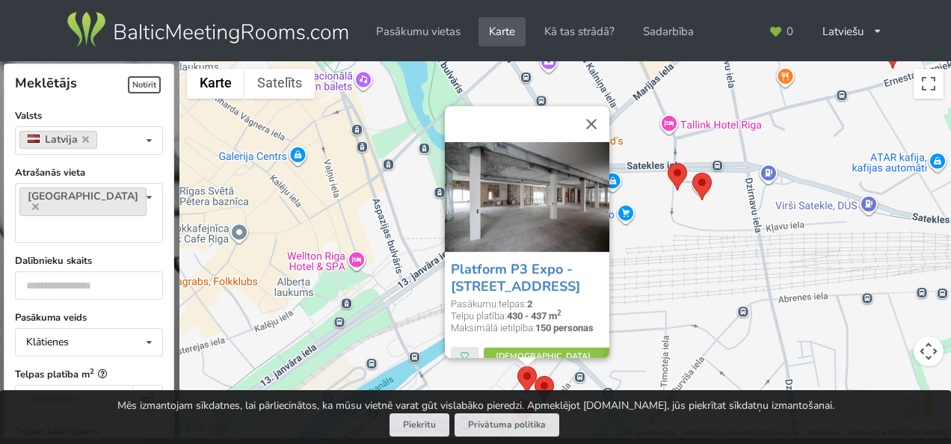
click at [736, 317] on div "Platform P3 Expo - Pūpolu iela 3 Pasākumu telpas: 2 Telpu platība: 430 - 437 m …" at bounding box center [565, 250] width 772 height 378
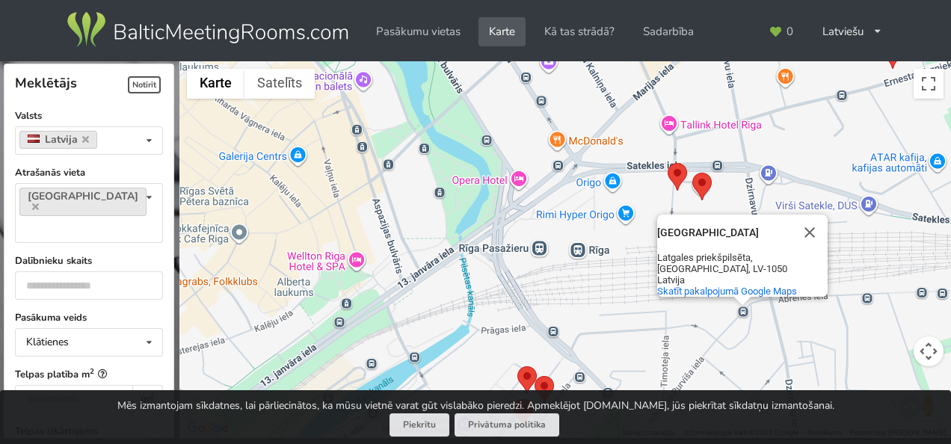
click at [701, 182] on img at bounding box center [701, 187] width 19 height 28
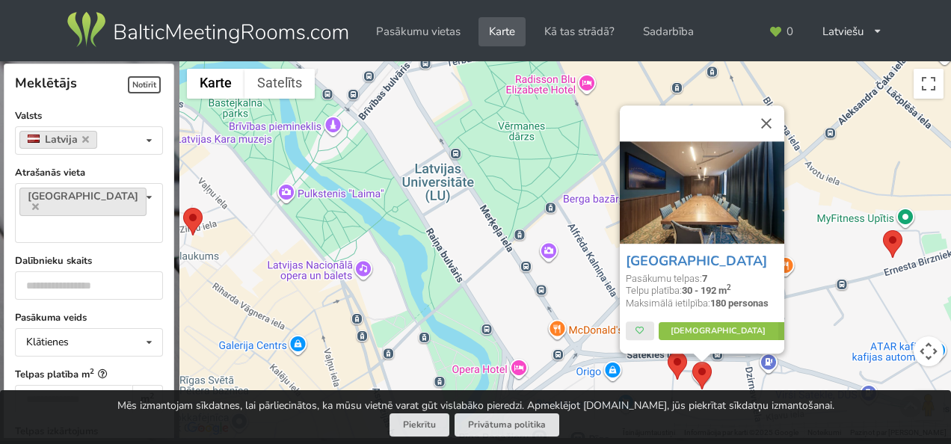
click at [831, 315] on div "Mercure Riga Centre Pasākumu telpas: 7 Telpu platība: 30 - 192 m 2 Maksimālā ie…" at bounding box center [565, 250] width 772 height 378
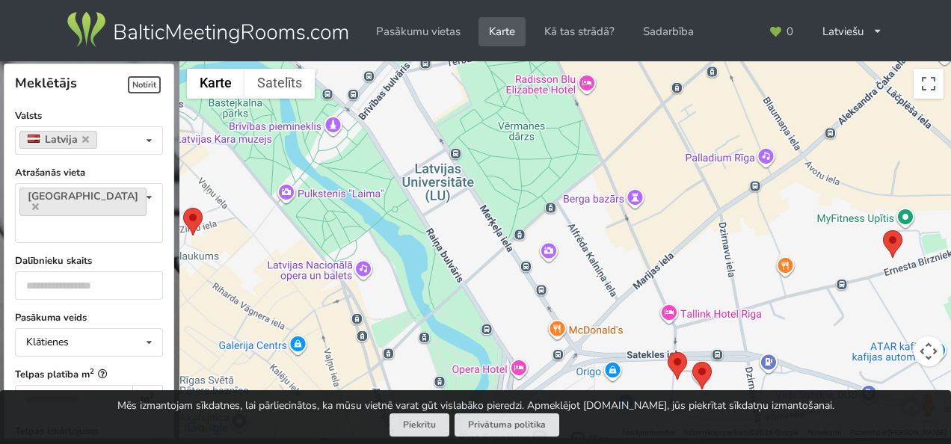
click at [677, 368] on img at bounding box center [677, 366] width 19 height 28
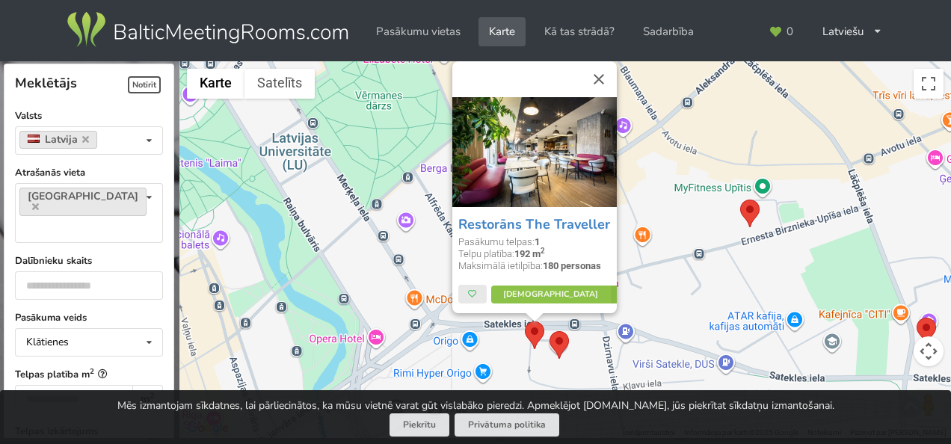
drag, startPoint x: 840, startPoint y: 329, endPoint x: 697, endPoint y: 281, distance: 151.3
click at [697, 281] on div "Restorāns The Traveller Pasākumu telpas: 1 Telpu platība: 192 m 2 Maksimālā iet…" at bounding box center [565, 250] width 772 height 378
click at [557, 342] on img at bounding box center [559, 345] width 19 height 28
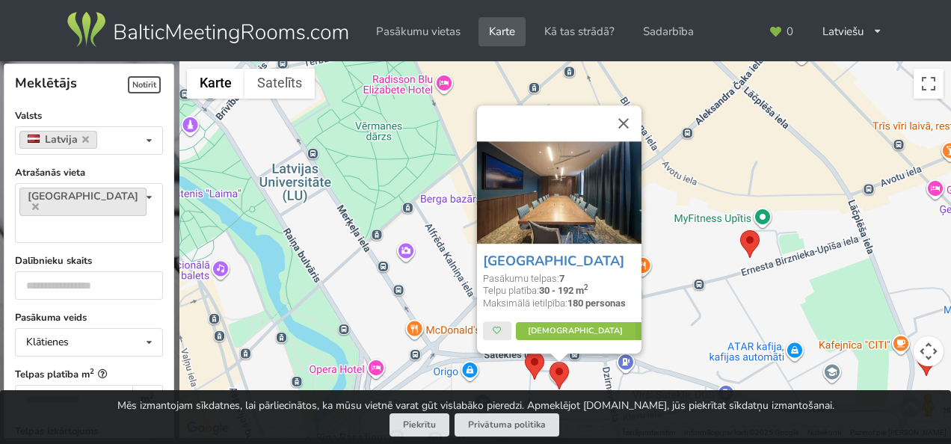
click at [680, 313] on div "Mercure Riga Centre Pasākumu telpas: 7 Telpu platība: 30 - 192 m 2 Maksimālā ie…" at bounding box center [565, 250] width 772 height 378
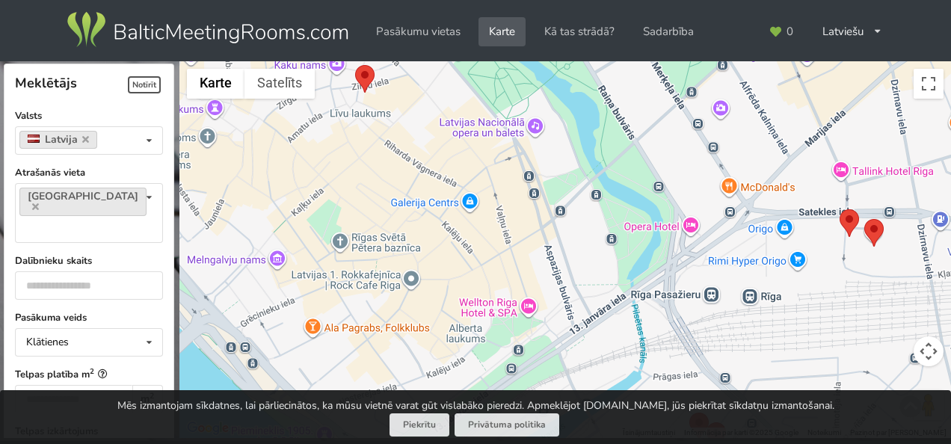
drag, startPoint x: 498, startPoint y: 283, endPoint x: 780, endPoint y: 158, distance: 308.3
click at [780, 158] on div at bounding box center [565, 250] width 772 height 378
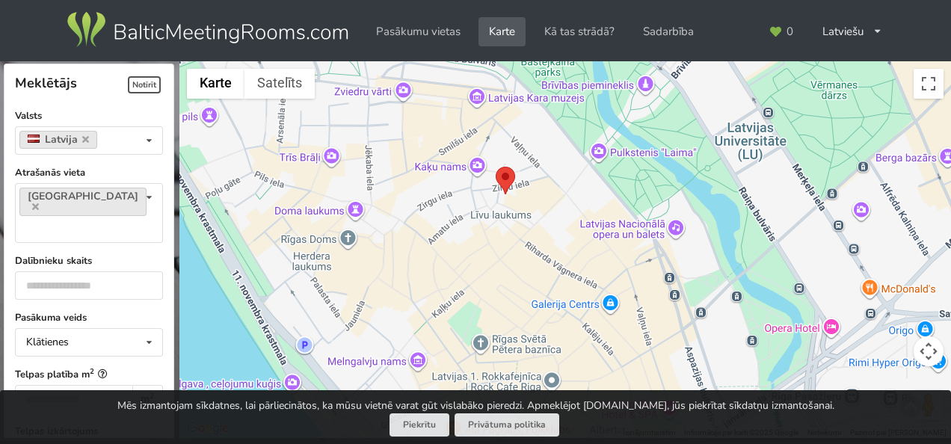
drag, startPoint x: 449, startPoint y: 233, endPoint x: 531, endPoint y: 244, distance: 82.9
click at [535, 256] on div at bounding box center [565, 250] width 772 height 378
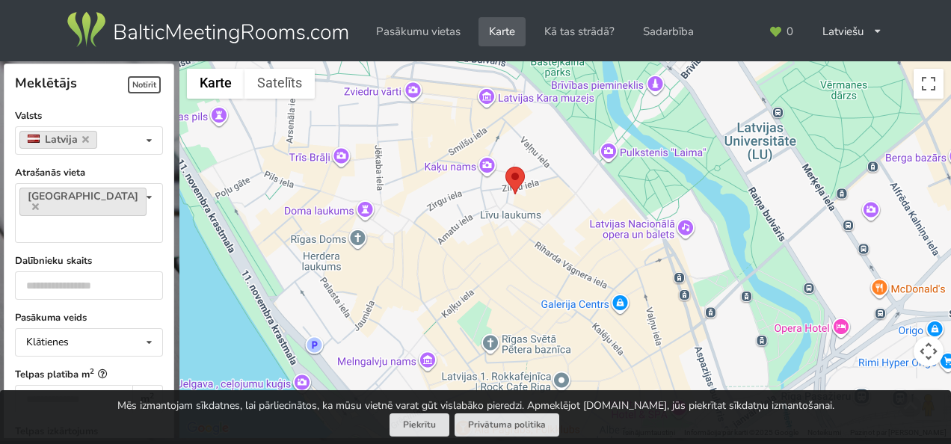
click at [514, 176] on img at bounding box center [514, 181] width 19 height 28
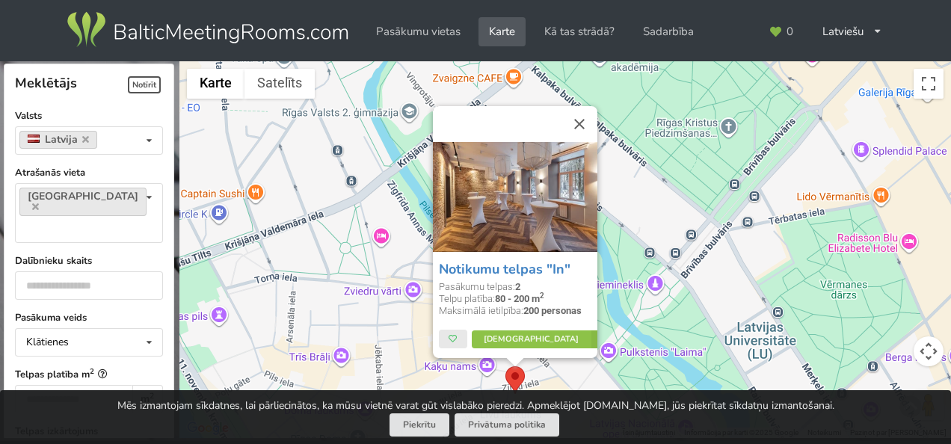
click at [621, 314] on div "Notikumu telpas "In" Pasākumu telpas: 2 Telpu platība: 80 - 200 m 2 Maksimālā i…" at bounding box center [565, 250] width 772 height 378
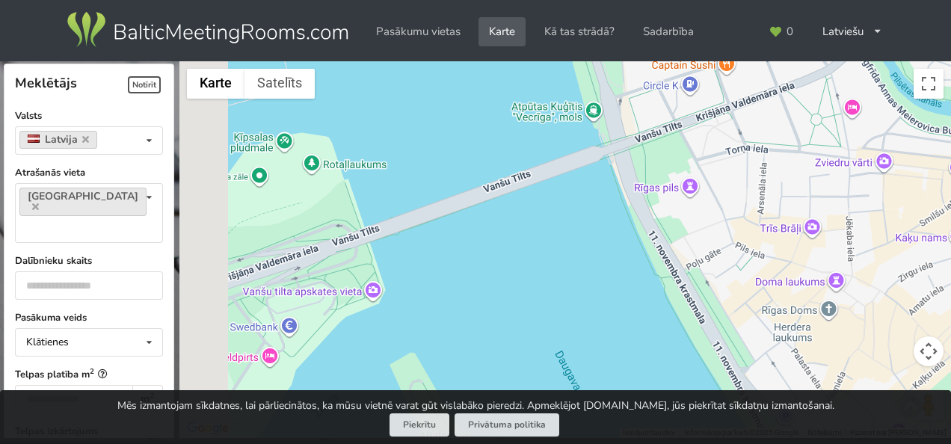
drag, startPoint x: 403, startPoint y: 295, endPoint x: 822, endPoint y: 185, distance: 433.6
click at [824, 187] on div at bounding box center [565, 250] width 772 height 378
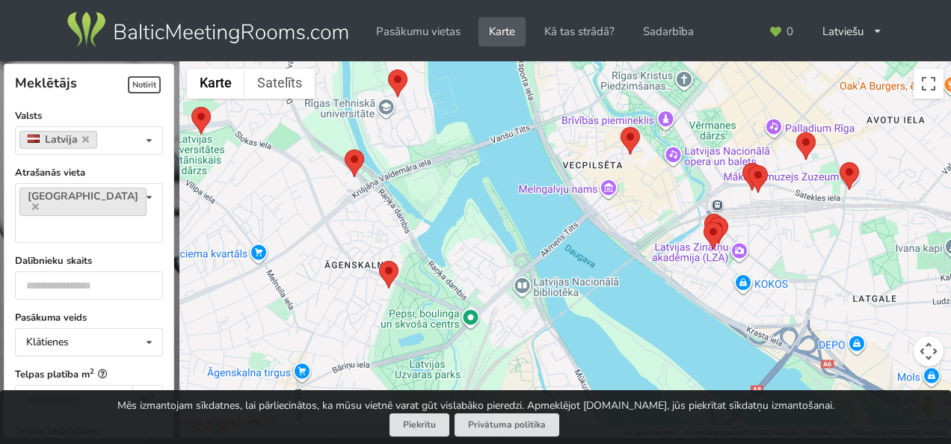
drag, startPoint x: 579, startPoint y: 231, endPoint x: 606, endPoint y: 167, distance: 69.0
click at [606, 167] on div at bounding box center [565, 250] width 772 height 378
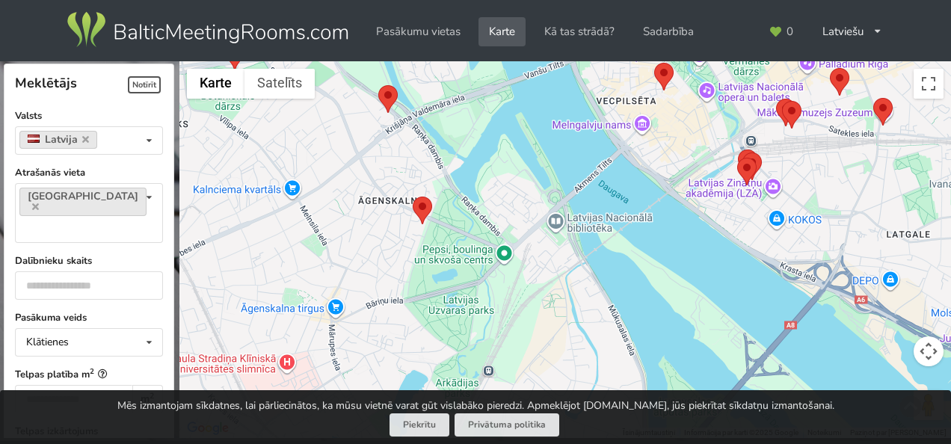
click at [419, 203] on img at bounding box center [422, 211] width 19 height 28
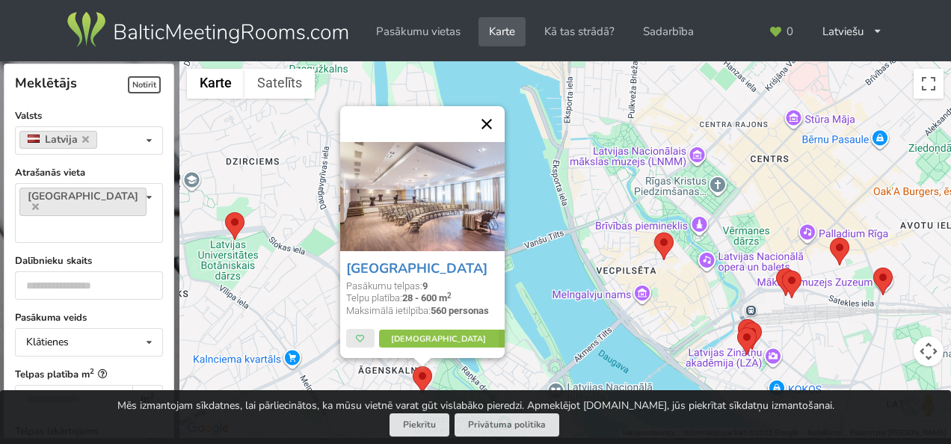
click at [496, 127] on button "Aizvērt" at bounding box center [487, 124] width 36 height 36
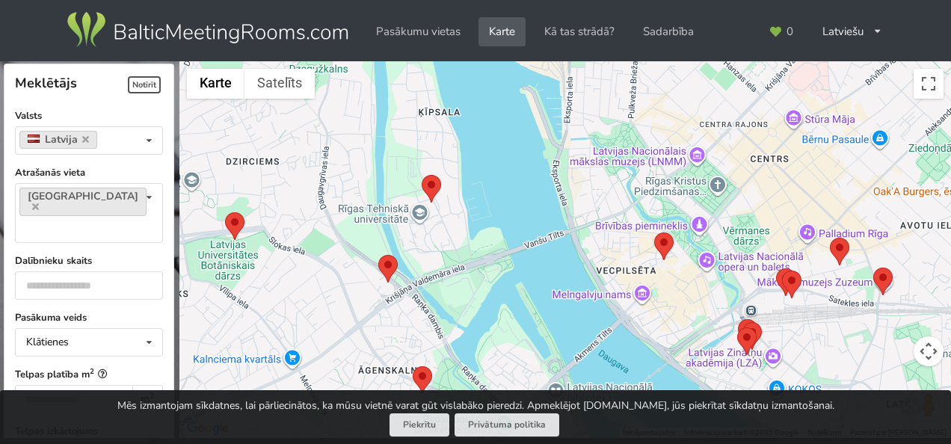
click at [435, 187] on img at bounding box center [431, 189] width 19 height 28
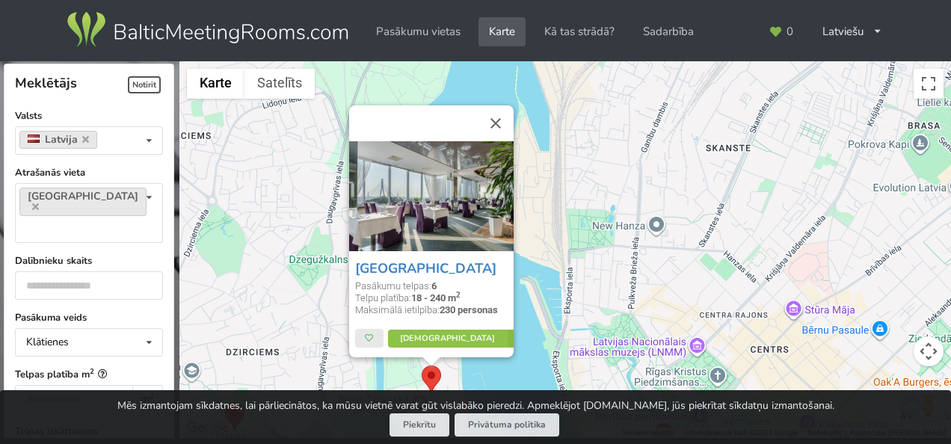
click at [591, 283] on div "Riga Islande Hotel Pasākumu telpas: 6 Telpu platība: 18 - 240 m 2 Maksimālā iet…" at bounding box center [565, 250] width 772 height 378
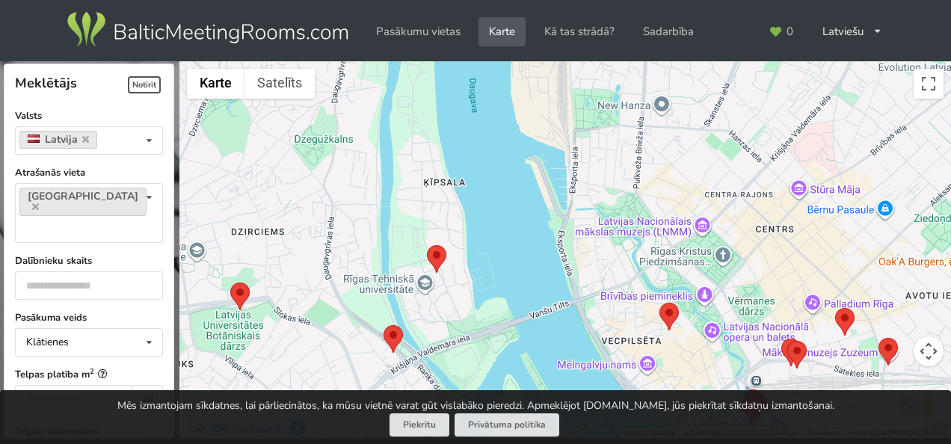
drag, startPoint x: 508, startPoint y: 342, endPoint x: 513, endPoint y: 213, distance: 129.5
click at [513, 213] on div at bounding box center [565, 250] width 772 height 378
click at [434, 257] on img at bounding box center [436, 259] width 19 height 28
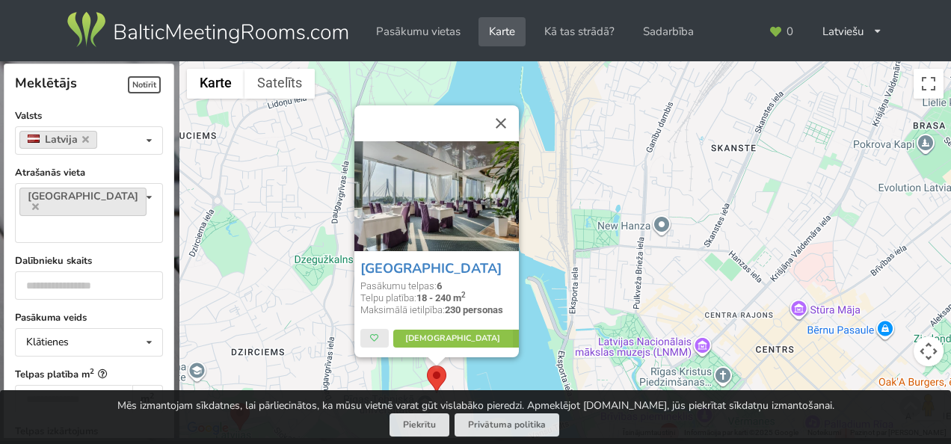
click at [548, 268] on div "Riga Islande Hotel Pasākumu telpas: 6 Telpu platība: 18 - 240 m 2 Maksimālā iet…" at bounding box center [565, 250] width 772 height 378
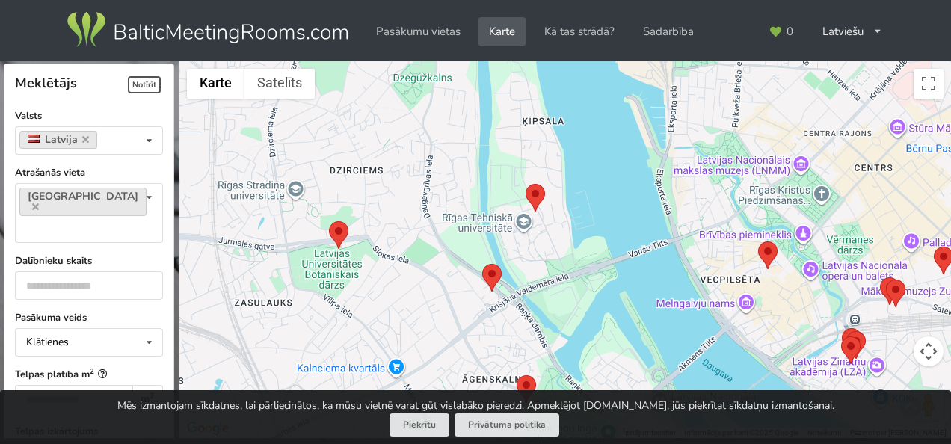
drag, startPoint x: 596, startPoint y: 259, endPoint x: 695, endPoint y: 78, distance: 206.8
click at [695, 78] on div at bounding box center [565, 250] width 772 height 378
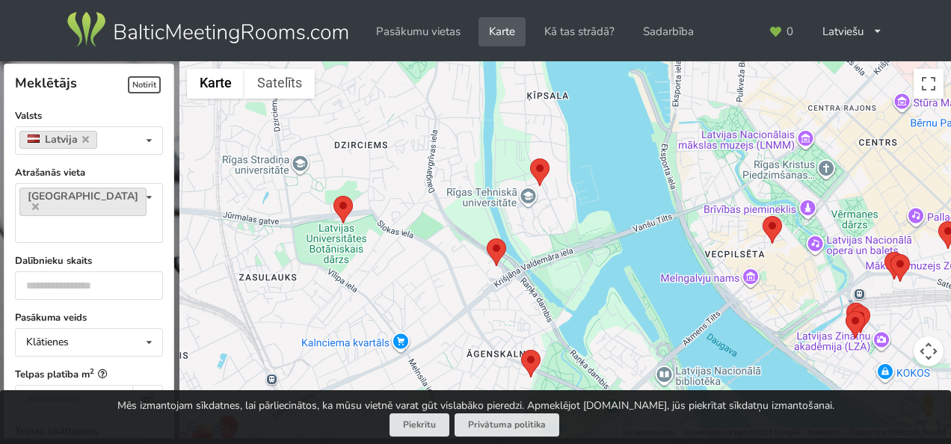
click at [492, 251] on img at bounding box center [496, 253] width 19 height 28
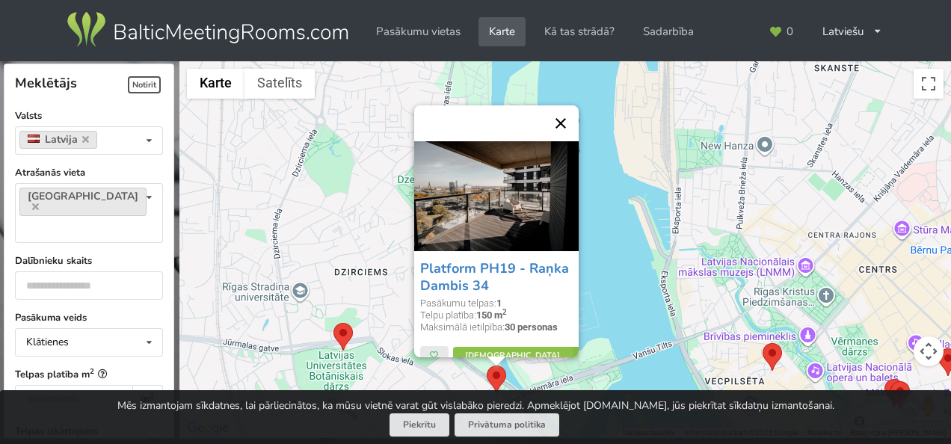
click at [563, 125] on button "Aizvērt" at bounding box center [561, 123] width 36 height 36
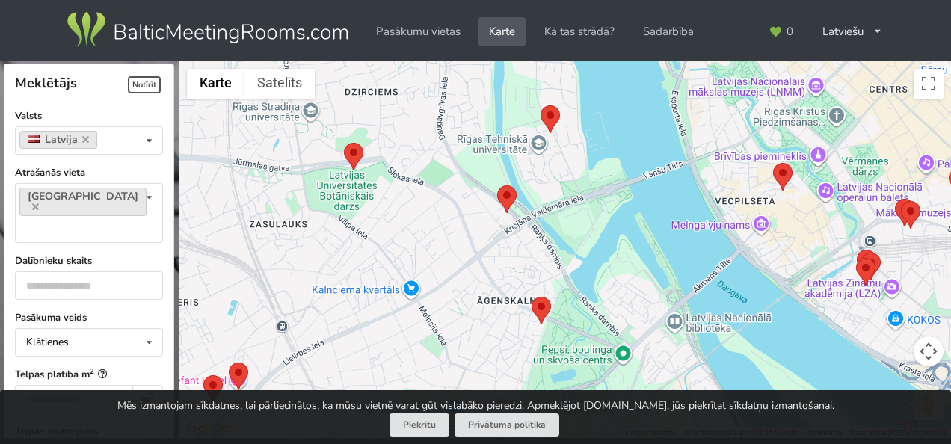
drag, startPoint x: 635, startPoint y: 187, endPoint x: 642, endPoint y: 138, distance: 49.8
click at [642, 138] on div at bounding box center [565, 250] width 772 height 378
click at [348, 159] on img at bounding box center [353, 157] width 19 height 28
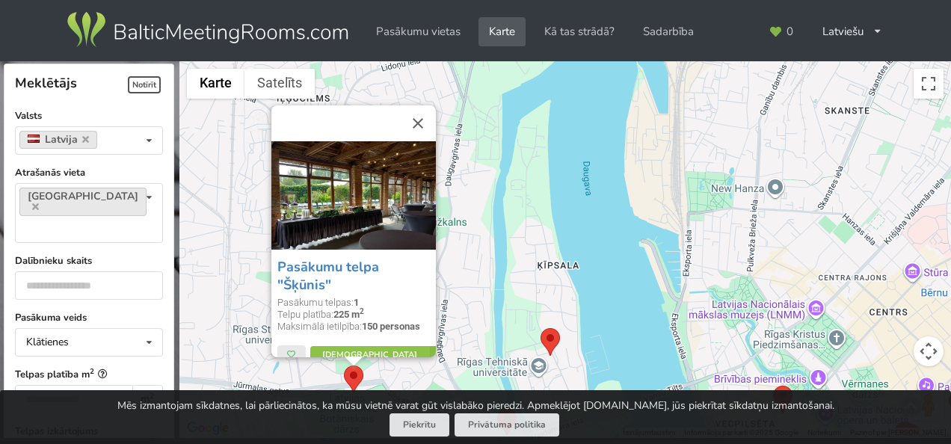
click at [574, 198] on div "Pasākumu telpa "Šķūnis" Pasākumu telpas: 1 Telpu platība: 225 m 2 Maksimālā iet…" at bounding box center [565, 250] width 772 height 378
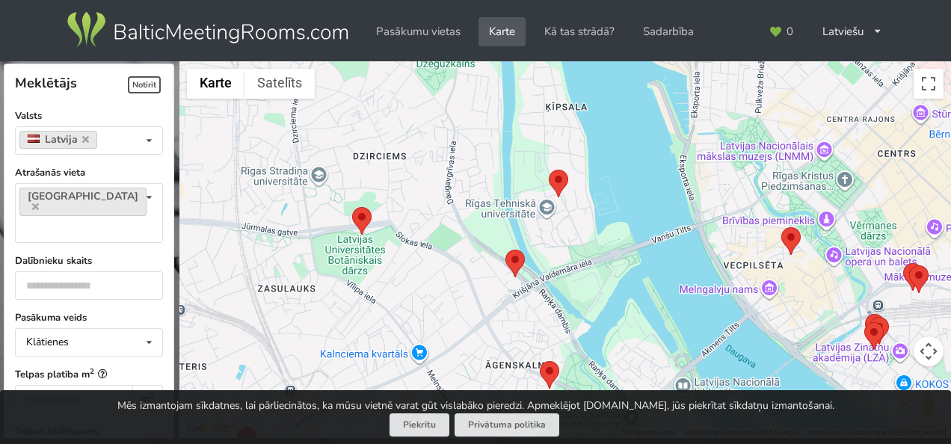
drag, startPoint x: 633, startPoint y: 342, endPoint x: 638, endPoint y: 167, distance: 175.0
click at [645, 173] on div at bounding box center [565, 250] width 772 height 378
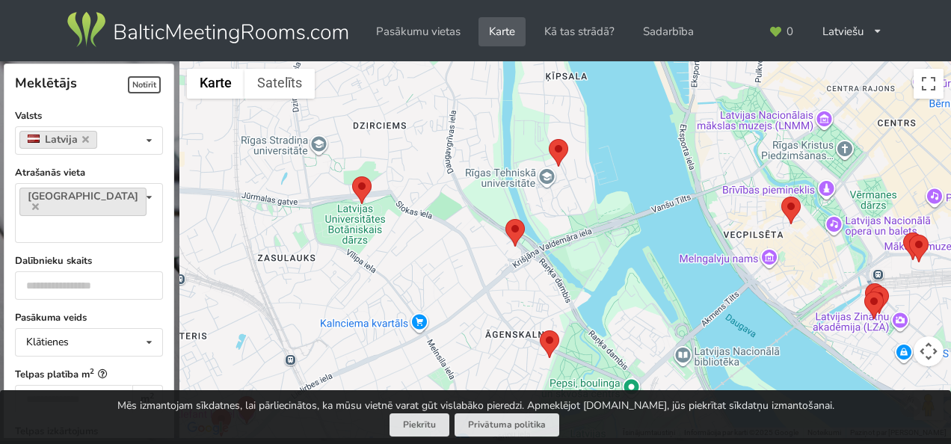
click at [549, 345] on img at bounding box center [549, 344] width 19 height 28
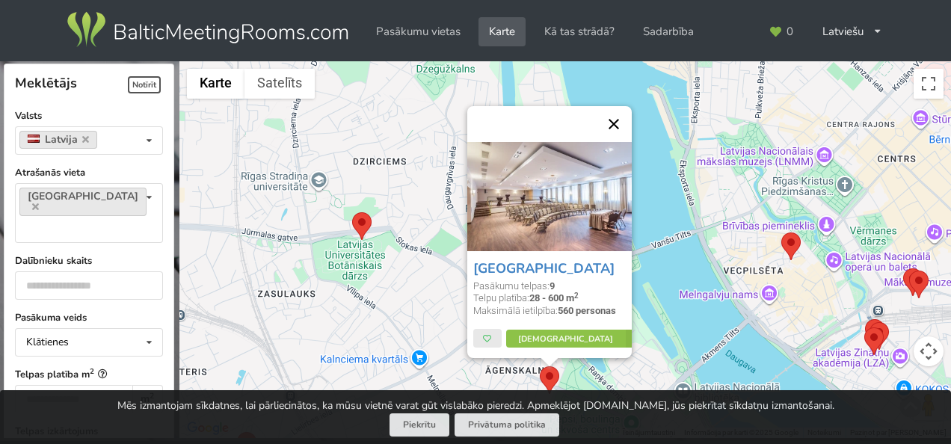
click at [619, 126] on button "Aizvērt" at bounding box center [614, 124] width 36 height 36
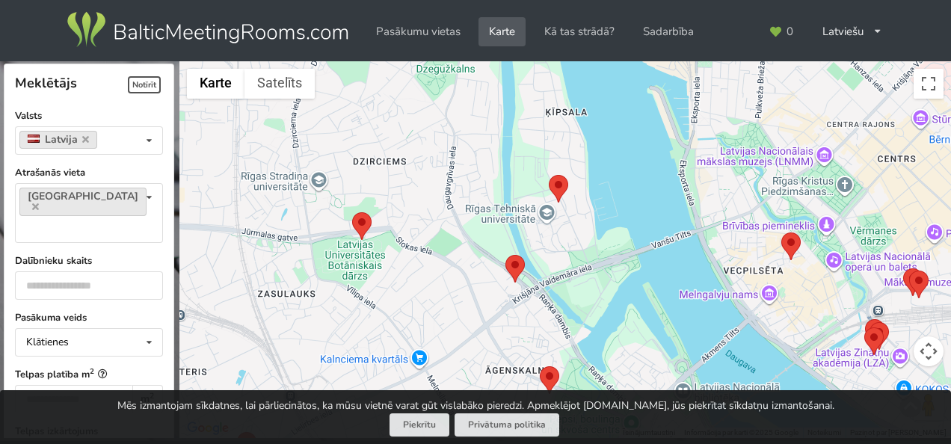
click at [360, 215] on img at bounding box center [361, 226] width 19 height 28
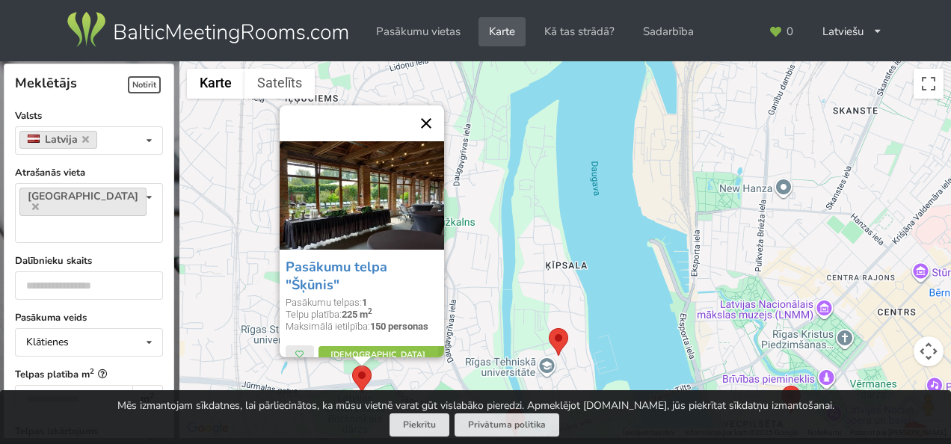
click at [436, 126] on button "Aizvērt" at bounding box center [426, 123] width 36 height 36
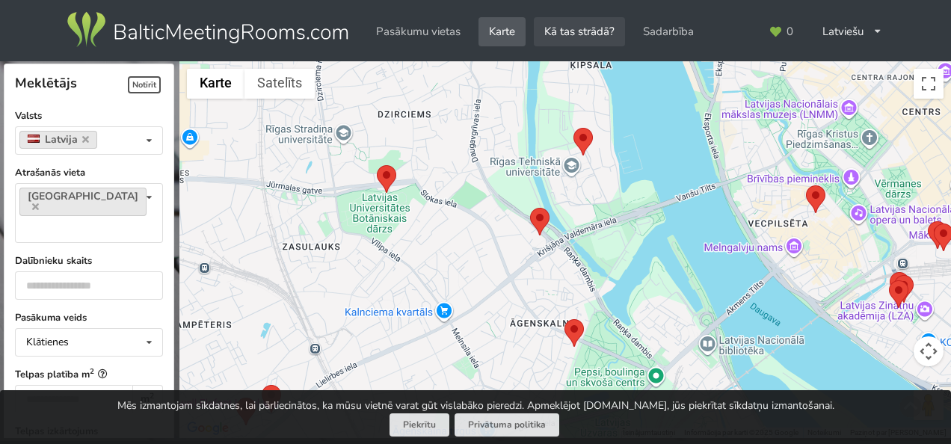
drag, startPoint x: 540, startPoint y: 233, endPoint x: 565, endPoint y: 31, distance: 204.2
click at [565, 31] on div "Meklētājs Notīrīt Aizvērt Valsts Latvija Valsts Igaunija Latvija Lietuva Atraša…" at bounding box center [475, 222] width 951 height 444
click at [540, 214] on img at bounding box center [540, 222] width 19 height 28
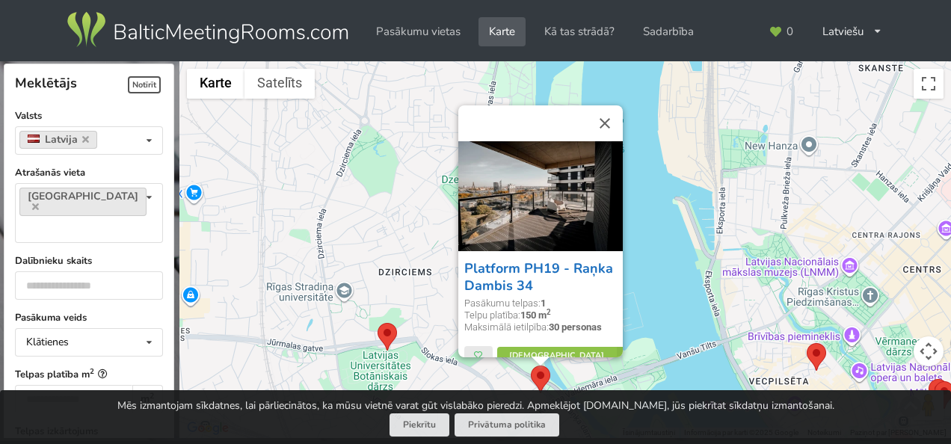
click at [499, 272] on link "Platform PH19 - Raņka Dambis 34" at bounding box center [538, 276] width 149 height 35
click at [611, 123] on button "Aizvērt" at bounding box center [605, 123] width 36 height 36
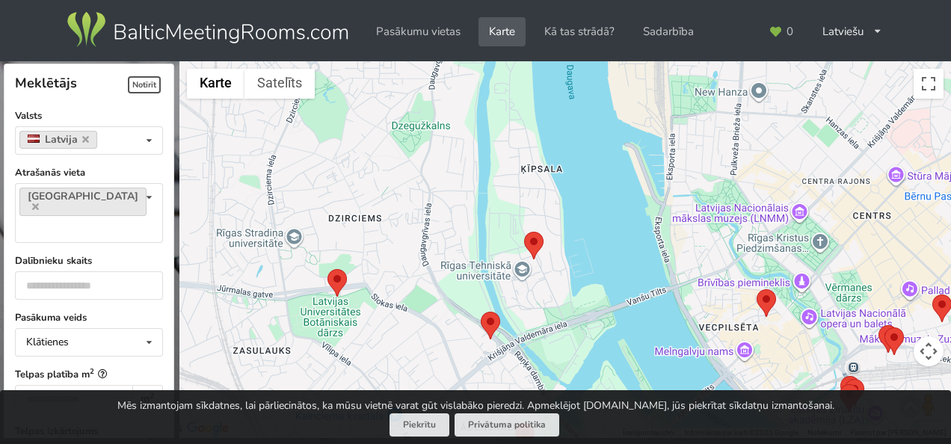
drag, startPoint x: 722, startPoint y: 305, endPoint x: 671, endPoint y: 250, distance: 75.1
click at [671, 250] on div at bounding box center [565, 250] width 772 height 378
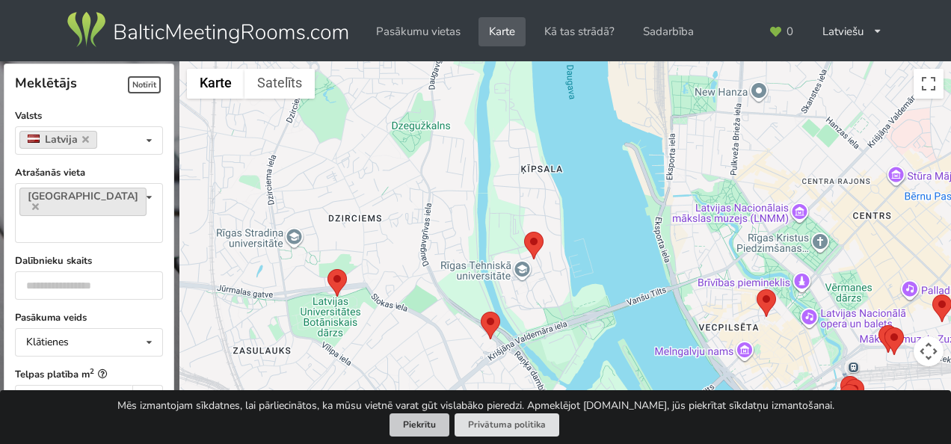
click at [433, 429] on button "Piekrītu" at bounding box center [420, 424] width 60 height 23
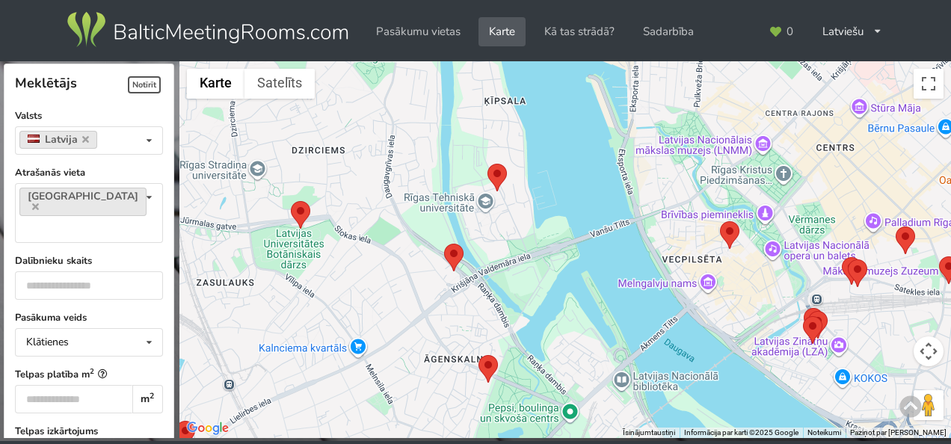
drag, startPoint x: 612, startPoint y: 253, endPoint x: 604, endPoint y: 247, distance: 9.1
click at [604, 247] on div at bounding box center [565, 250] width 772 height 378
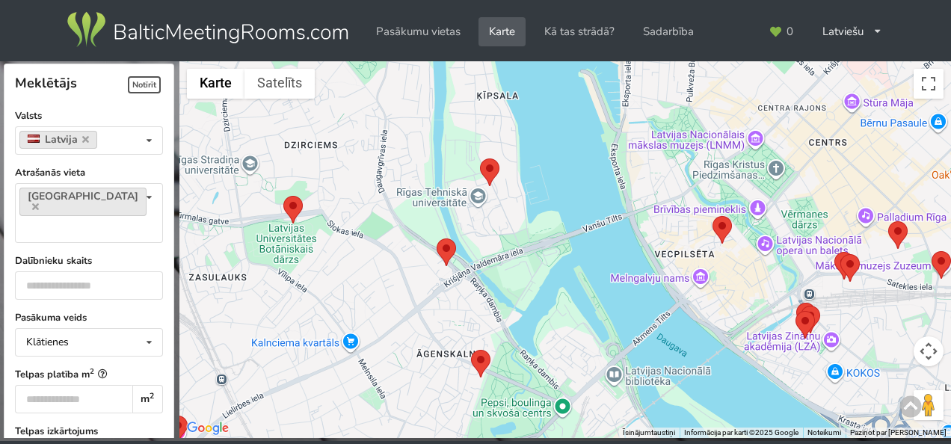
click at [490, 166] on img at bounding box center [489, 173] width 19 height 28
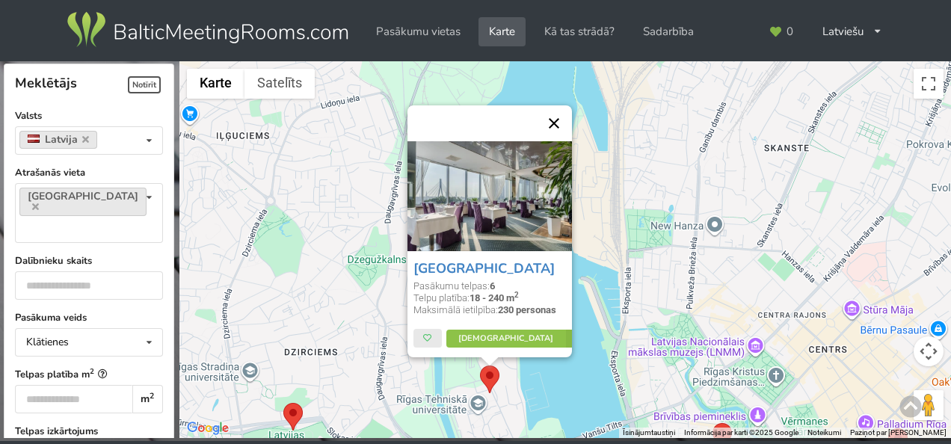
click at [562, 127] on button "Aizvērt" at bounding box center [554, 123] width 36 height 36
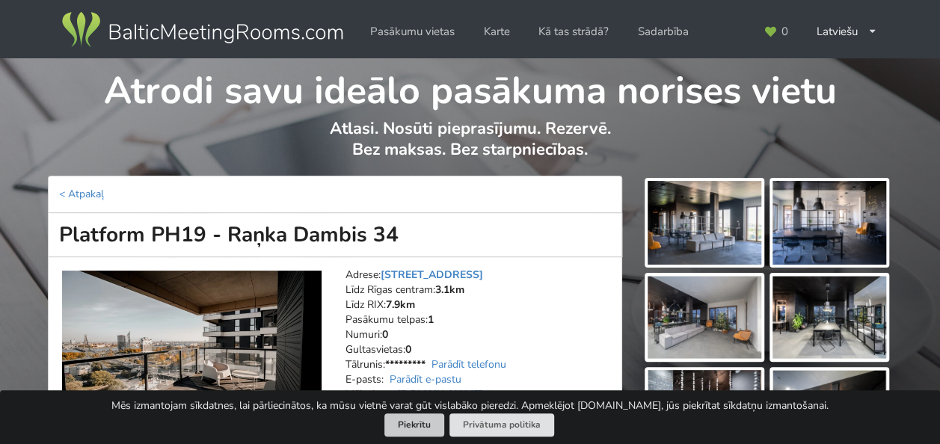
click at [428, 425] on button "Piekrītu" at bounding box center [414, 424] width 60 height 23
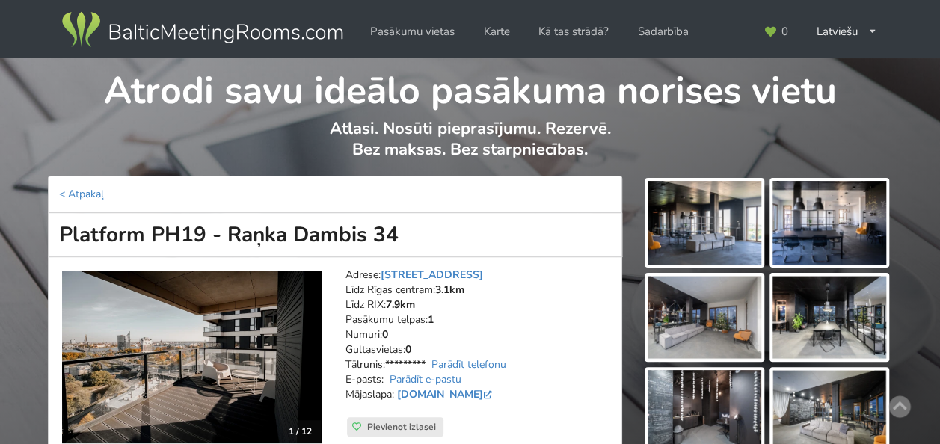
drag, startPoint x: 332, startPoint y: 124, endPoint x: 574, endPoint y: 129, distance: 242.3
click at [574, 129] on p "Atlasi. Nosūti pieprasījumu. Rezervē. Bez maksas. Bez starpniecības." at bounding box center [470, 147] width 843 height 58
drag, startPoint x: 574, startPoint y: 129, endPoint x: 585, endPoint y: 148, distance: 21.4
click at [585, 148] on p "Atlasi. Nosūti pieprasījumu. Rezervē. Bez maksas. Bez starpniecības." at bounding box center [470, 147] width 843 height 58
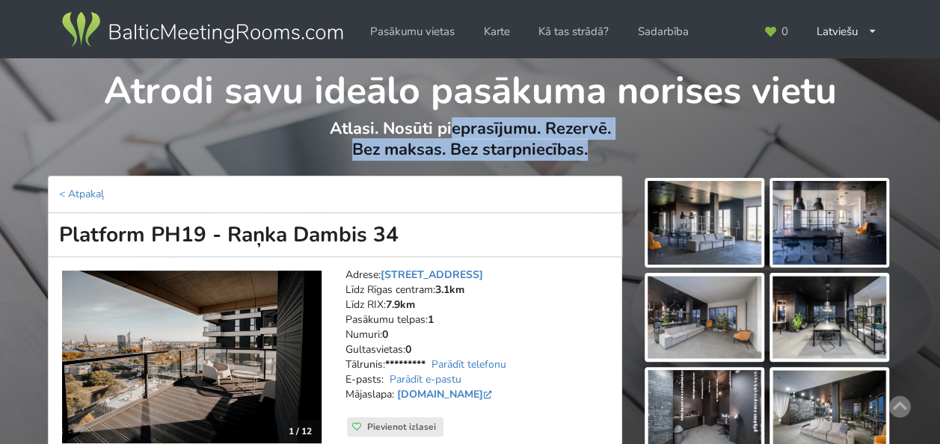
drag, startPoint x: 589, startPoint y: 151, endPoint x: 332, endPoint y: 123, distance: 258.7
click at [332, 123] on p "Atlasi. Nosūti pieprasījumu. Rezervē. Bez maksas. Bez starpniecības." at bounding box center [470, 147] width 843 height 58
drag, startPoint x: 332, startPoint y: 123, endPoint x: 275, endPoint y: 141, distance: 59.4
click at [275, 141] on p "Atlasi. Nosūti pieprasījumu. Rezervē. Bez maksas. Bez starpniecības." at bounding box center [470, 147] width 843 height 58
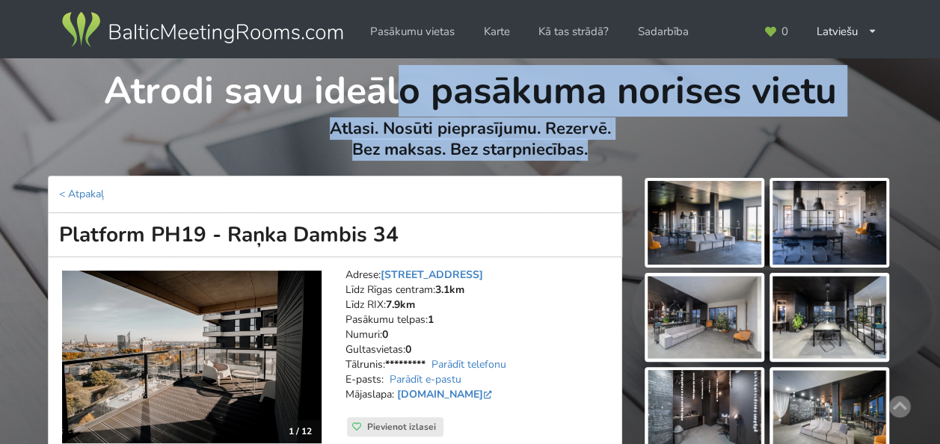
drag, startPoint x: 111, startPoint y: 91, endPoint x: 595, endPoint y: 153, distance: 488.4
click at [595, 153] on div "Atrodi savu ideālo pasākuma norises vietu Atlasi. Nosūti pieprasījumu. Rezervē.…" at bounding box center [470, 116] width 843 height 117
drag, startPoint x: 595, startPoint y: 153, endPoint x: 633, endPoint y: 163, distance: 38.8
click at [633, 163] on p "Atlasi. Nosūti pieprasījumu. Rezervē. Bez maksas. Bez starpniecības." at bounding box center [470, 147] width 843 height 58
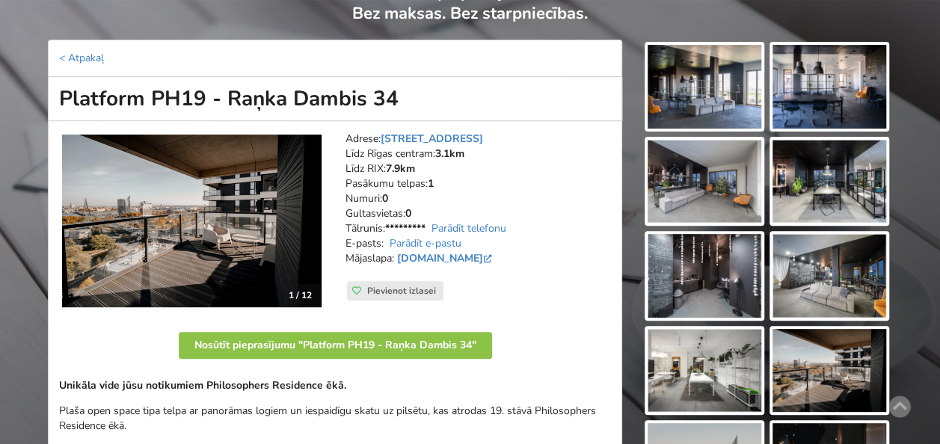
scroll to position [137, 0]
